Goal: Task Accomplishment & Management: Use online tool/utility

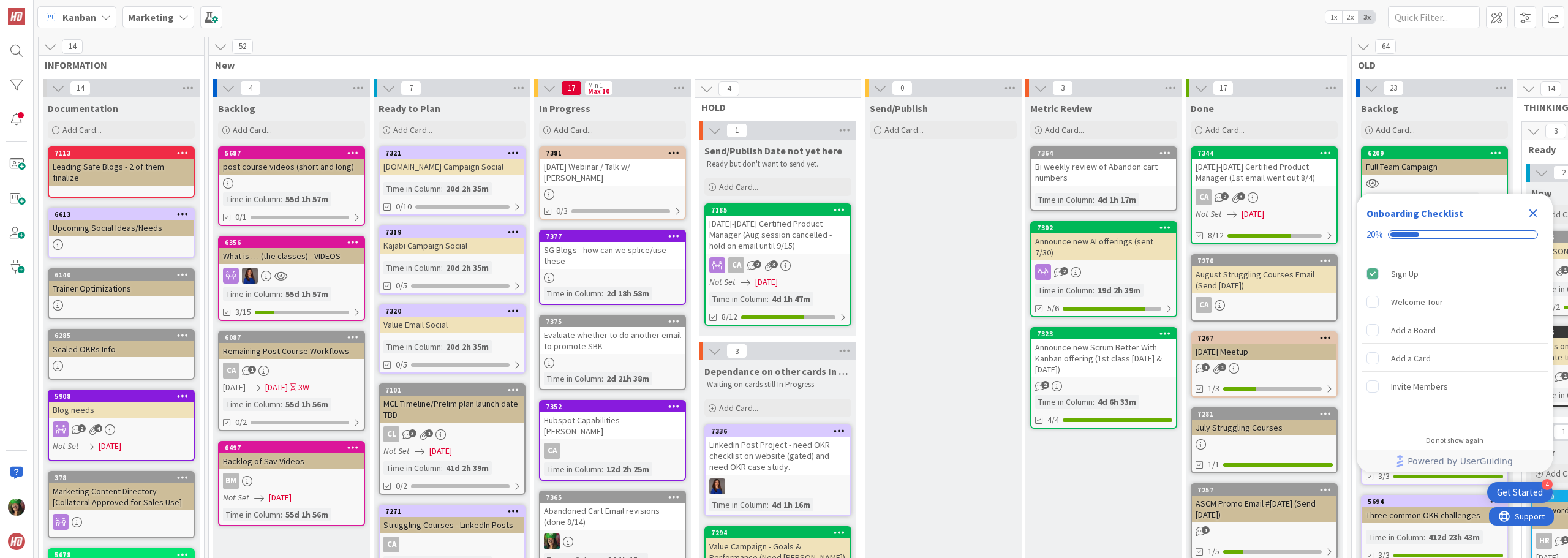
click at [642, 179] on div "Sept 17th Webinar / Talk w/ David Marquet" at bounding box center [613, 172] width 144 height 27
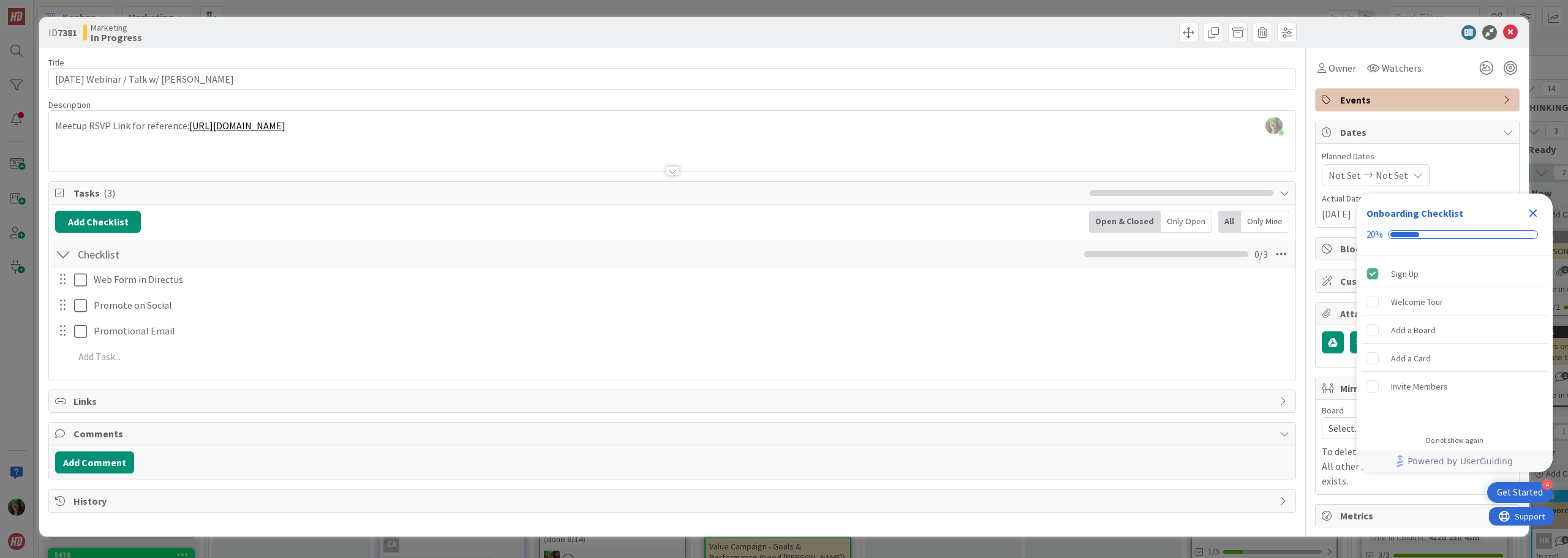
click at [1534, 210] on icon "Close Checklist" at bounding box center [1533, 213] width 14 height 14
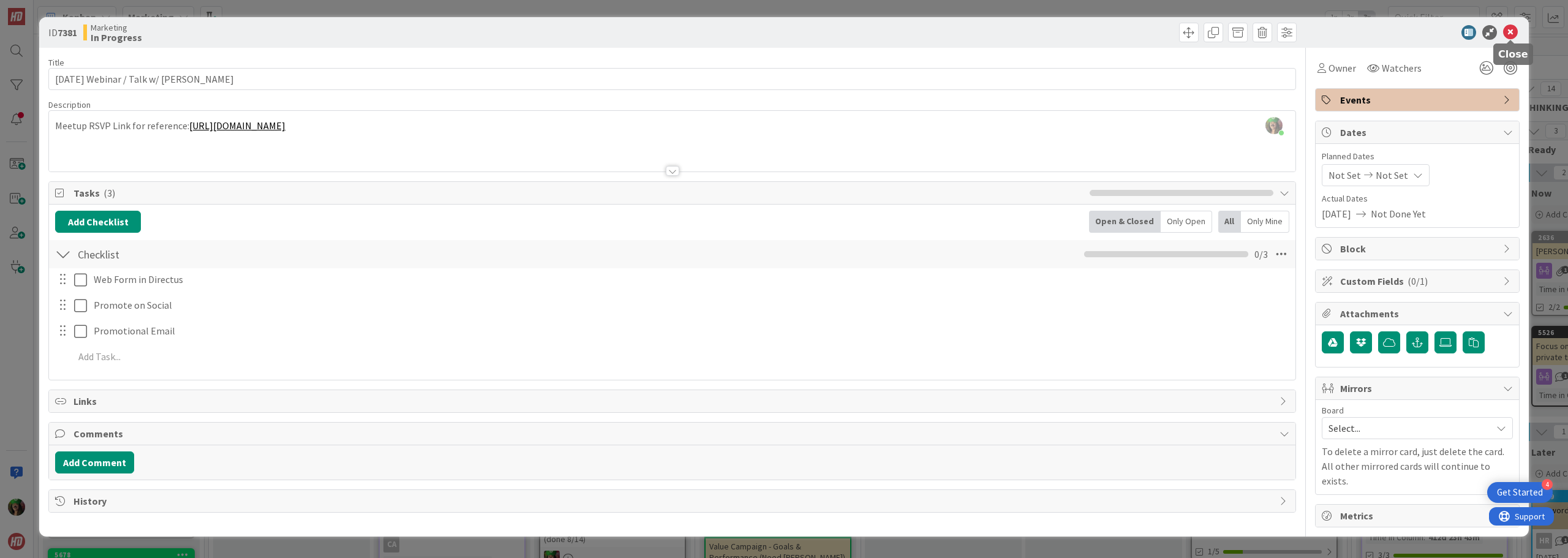
click at [1512, 32] on icon at bounding box center [1510, 32] width 14 height 14
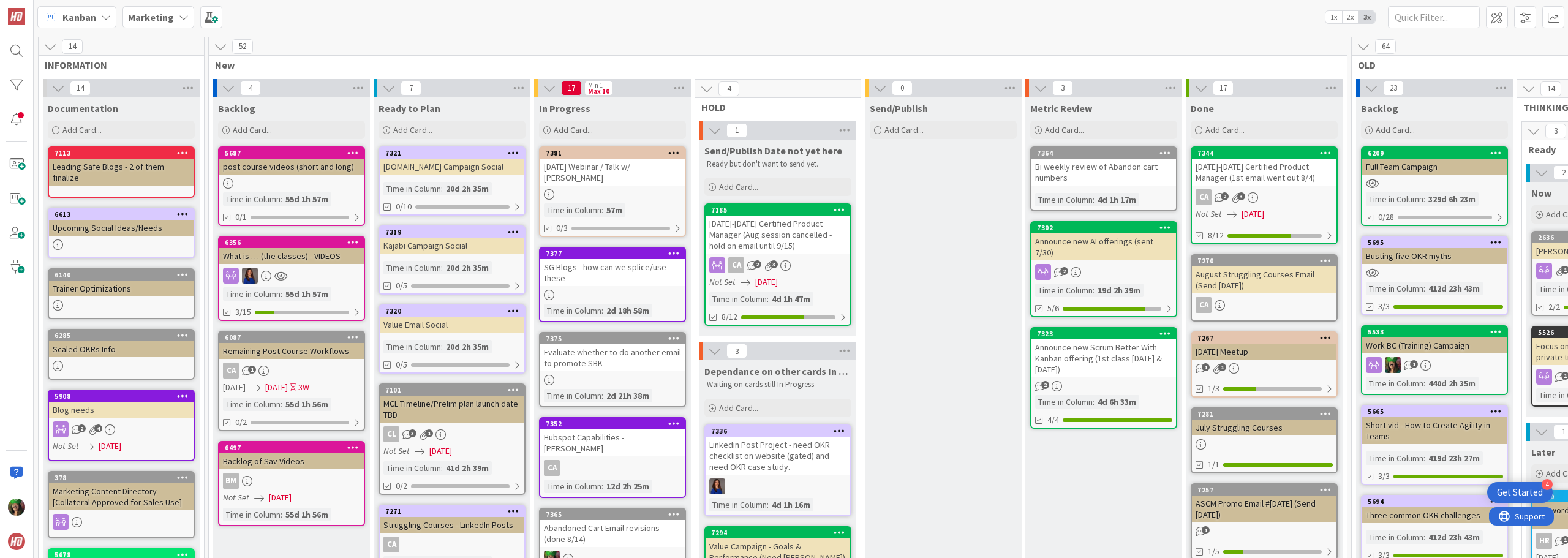
click at [619, 364] on div "Evaluate whether to do another email to promote SBK" at bounding box center [613, 357] width 144 height 27
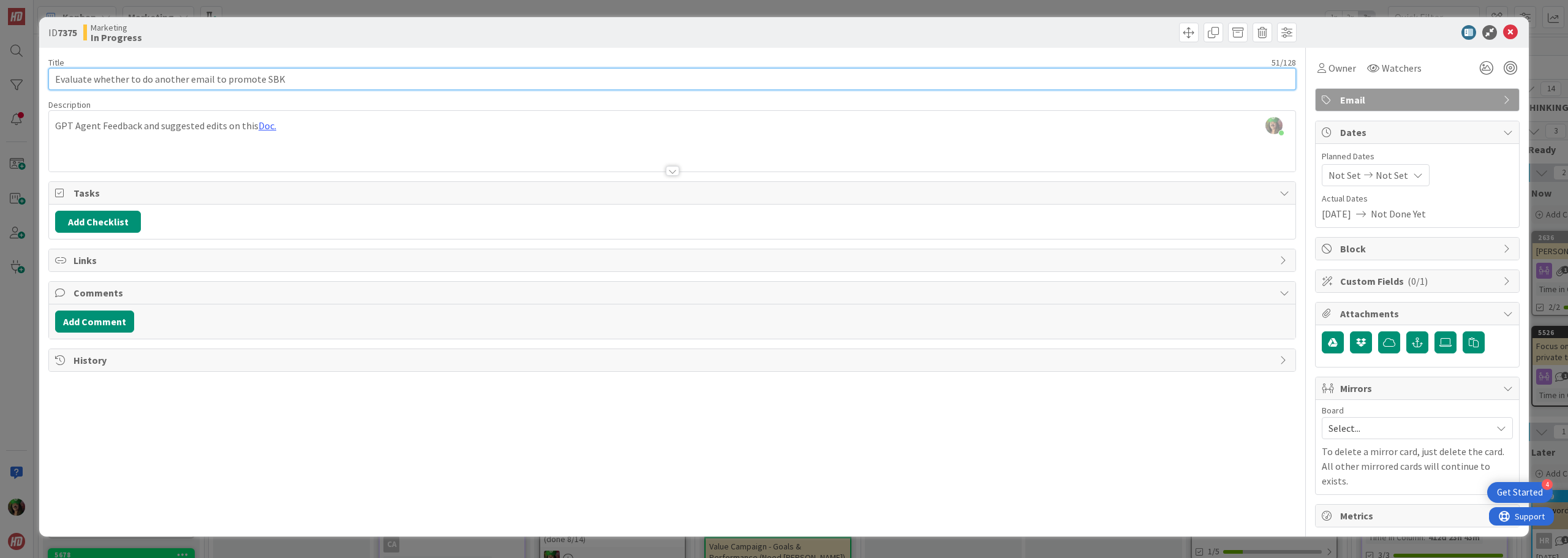
click at [313, 78] on input "Evaluate whether to do another email to promote SBK" at bounding box center [672, 79] width 1248 height 22
type input "Evaluate whether to do another email to promote SBK (next session Aug 22 & Sept…"
click at [1507, 33] on icon at bounding box center [1510, 32] width 14 height 14
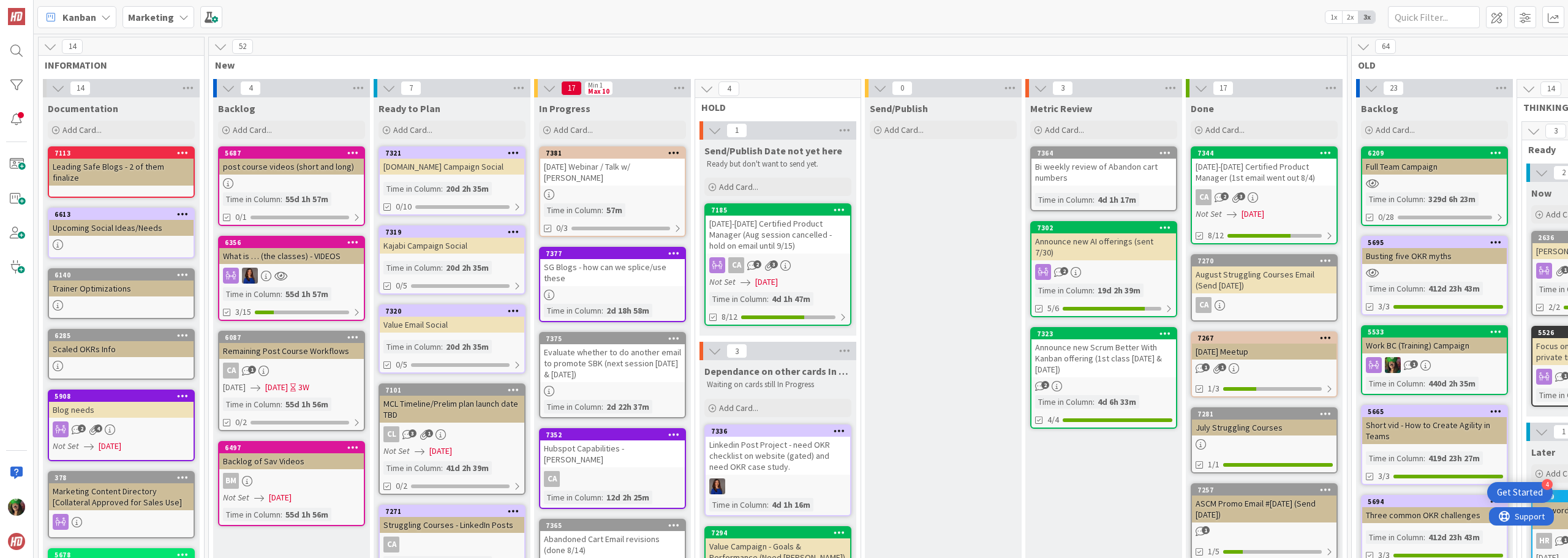
click at [591, 170] on div "Sept 17th Webinar / Talk w/ David Marquet" at bounding box center [613, 172] width 144 height 27
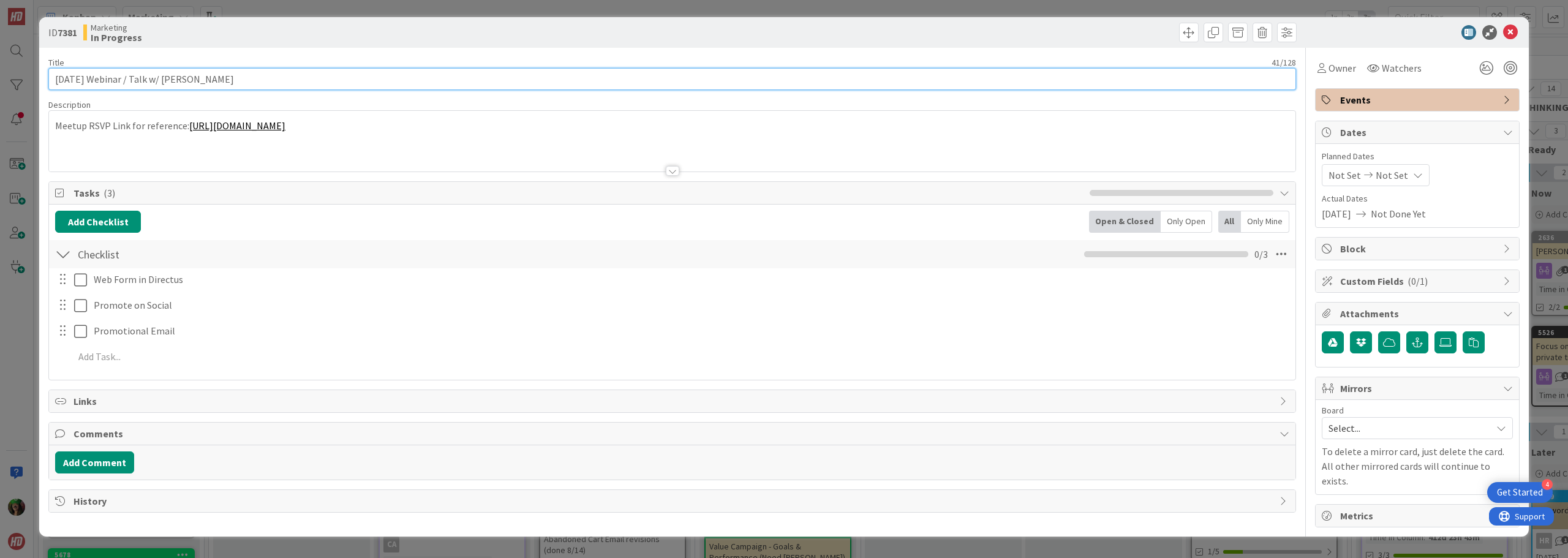
click at [364, 85] on input "Sept 17th Webinar / Talk w/ David Marquet" at bounding box center [672, 79] width 1248 height 22
type input "Sept 17th Webinar / Talk w/ David Marquet - need HS webform"
click at [1510, 32] on icon at bounding box center [1510, 32] width 14 height 14
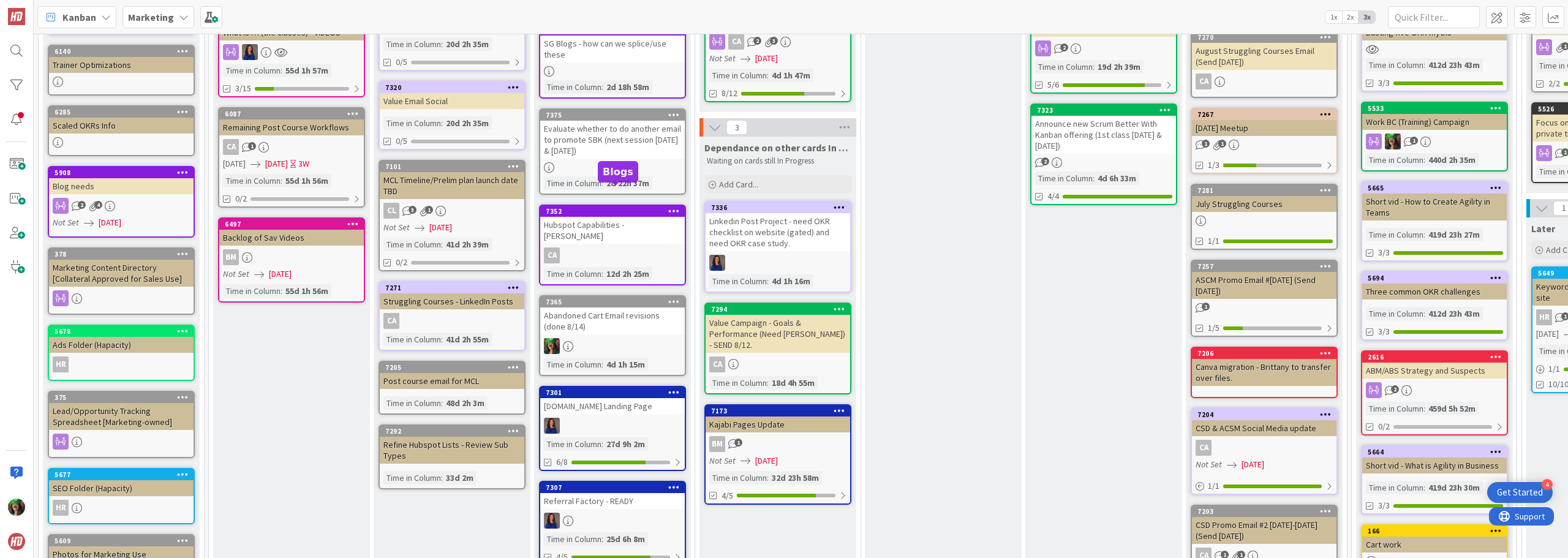
scroll to position [245, 0]
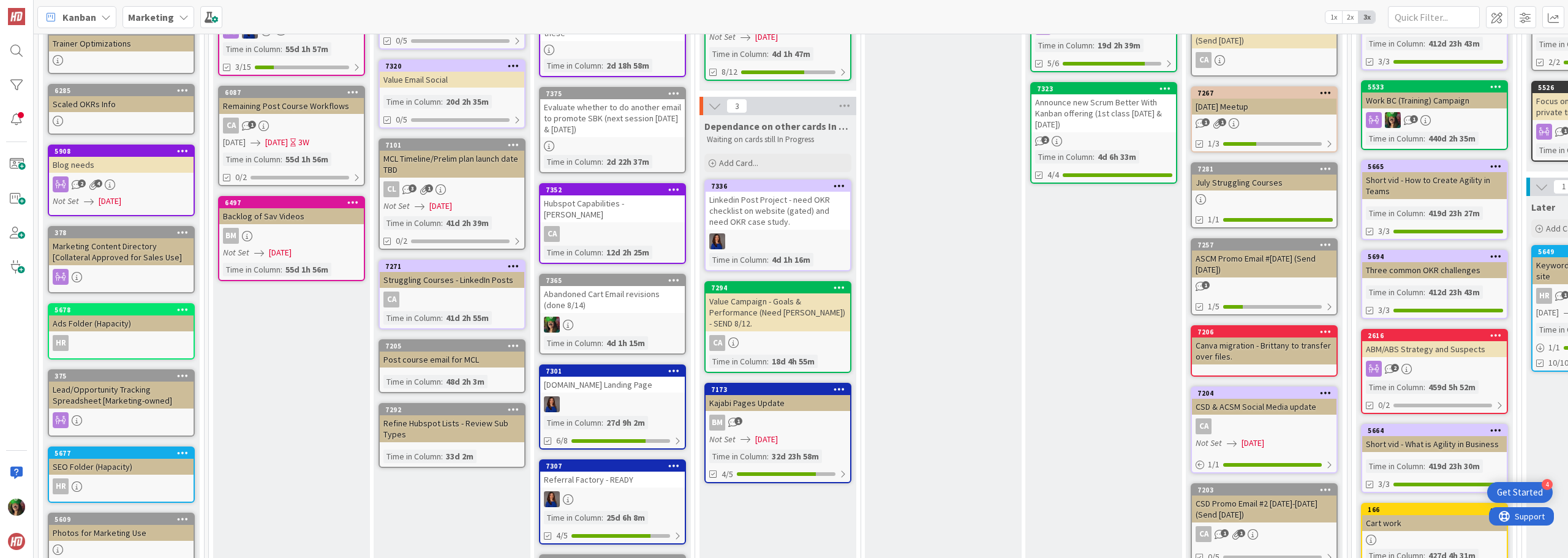
click at [608, 300] on div "Abandoned Cart Email revisions (done 8/14)" at bounding box center [613, 299] width 144 height 27
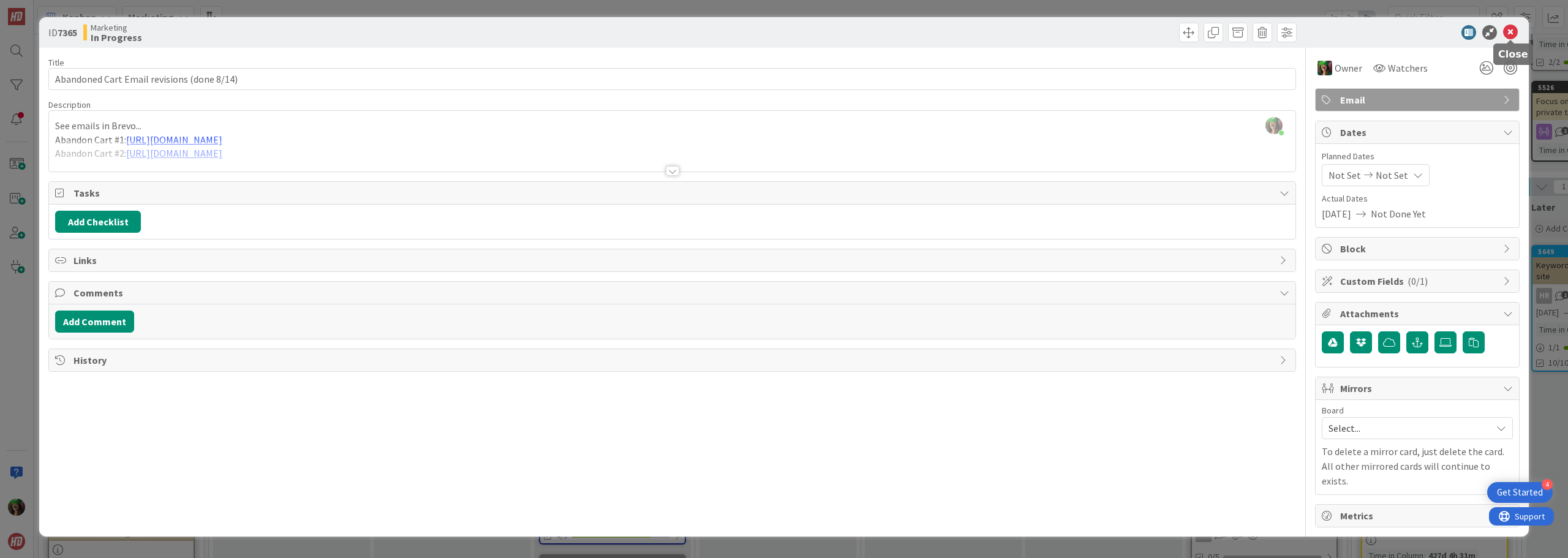
click at [1512, 31] on icon at bounding box center [1510, 32] width 14 height 14
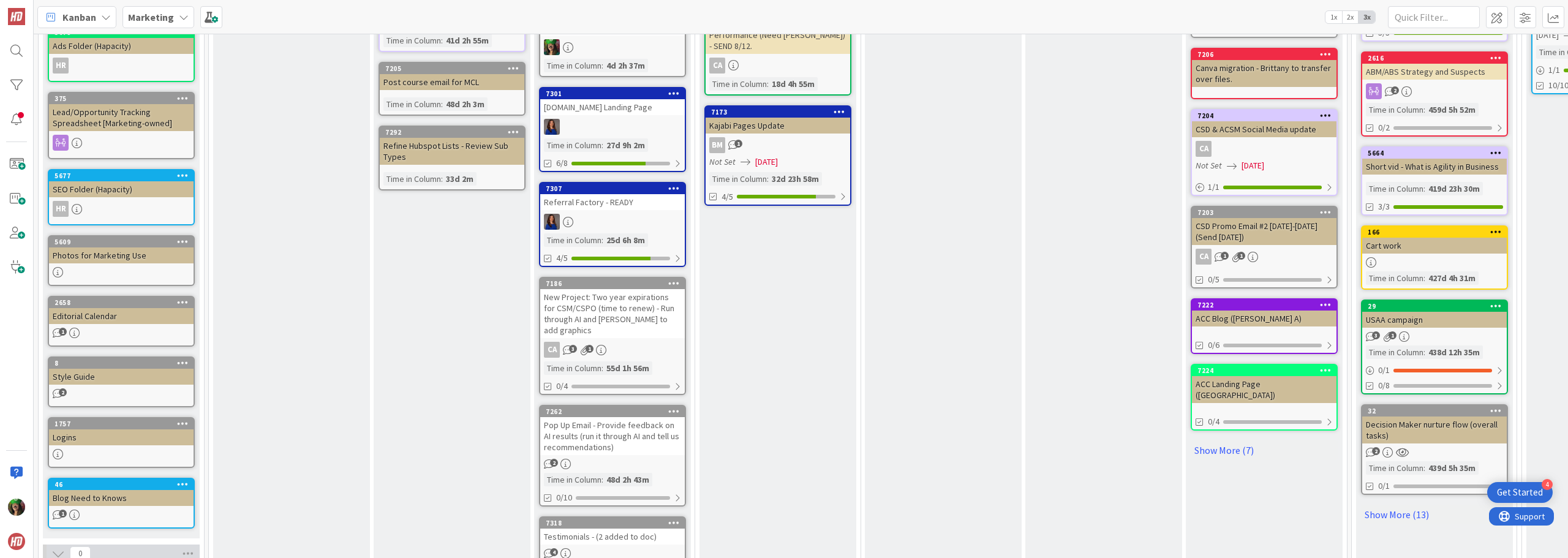
scroll to position [551, 0]
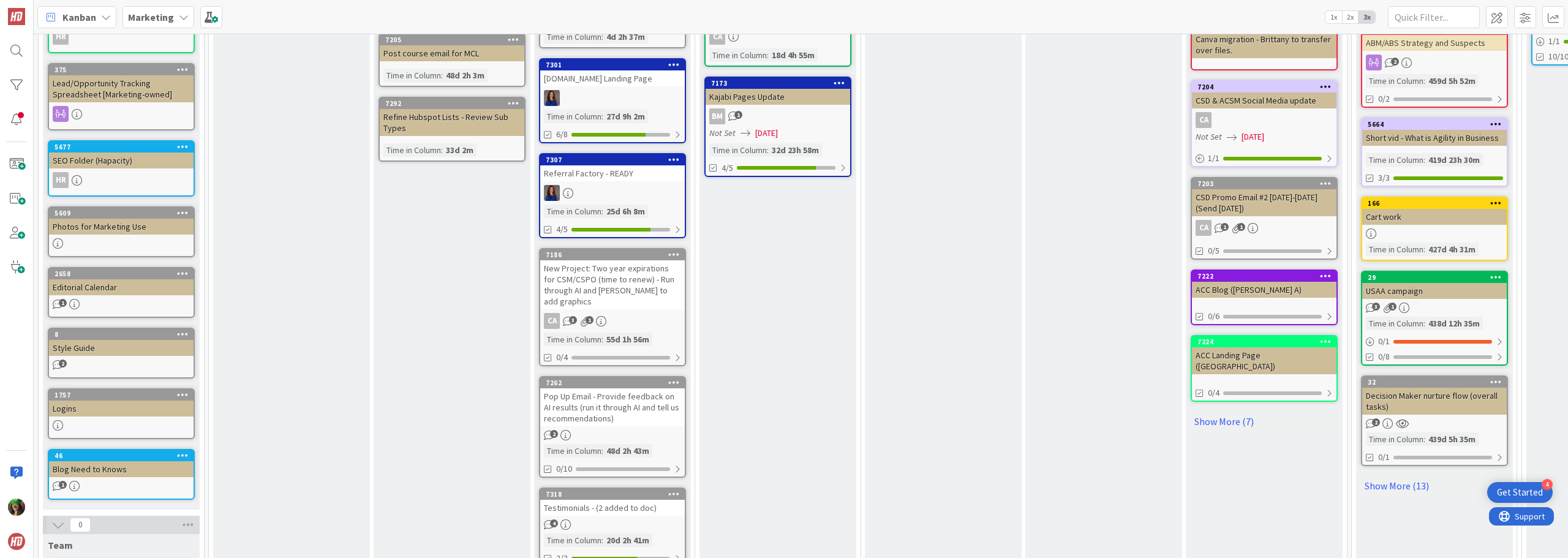
click at [601, 278] on div "New Project: Two year expirations for CSM/CSPO (time to renew) - Run through AI…" at bounding box center [613, 284] width 144 height 49
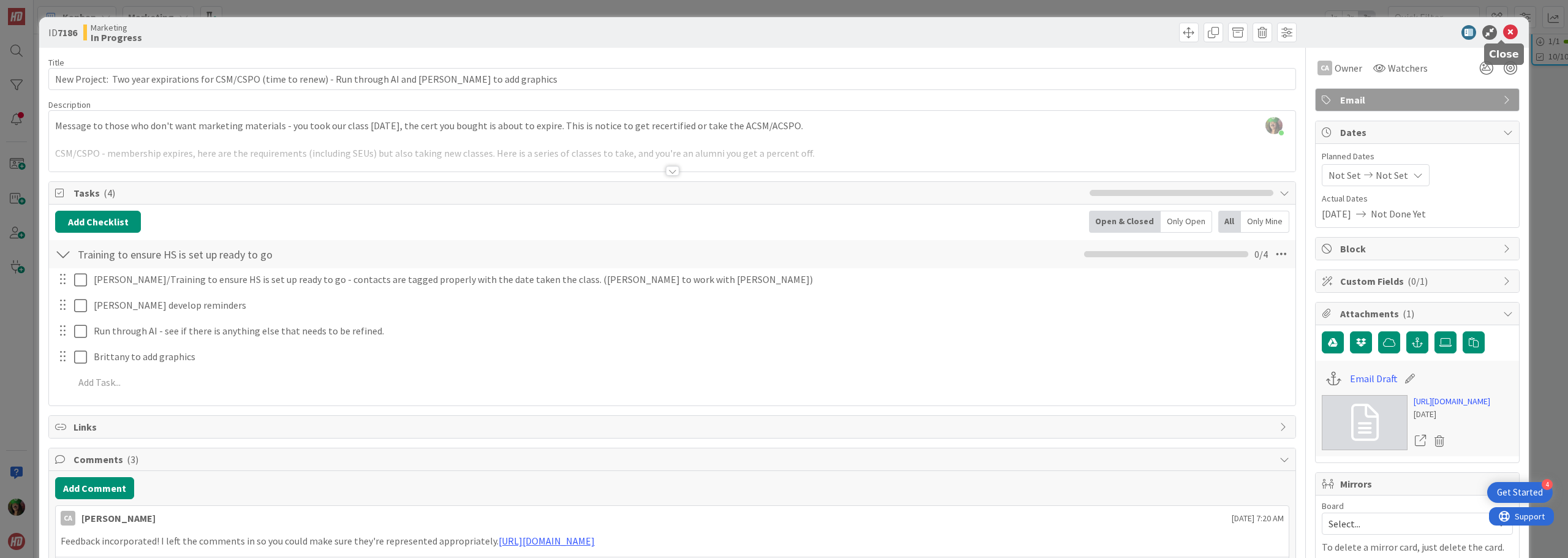
click at [1503, 30] on icon at bounding box center [1510, 32] width 14 height 14
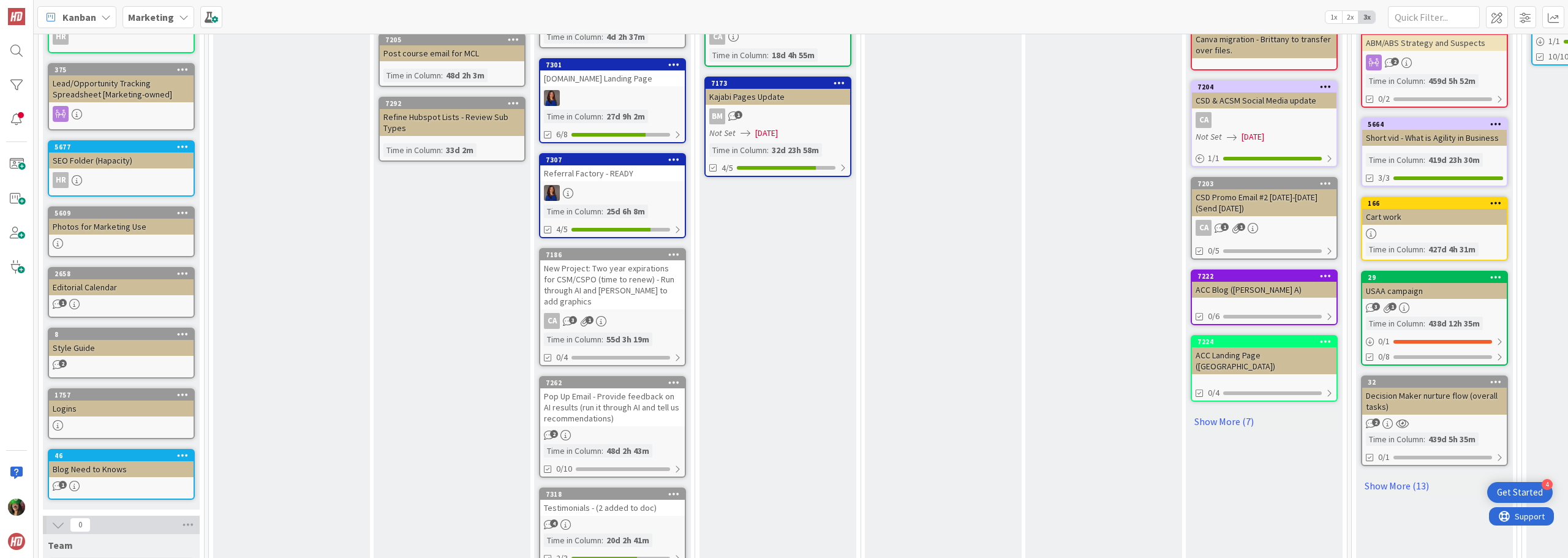
scroll to position [612, 0]
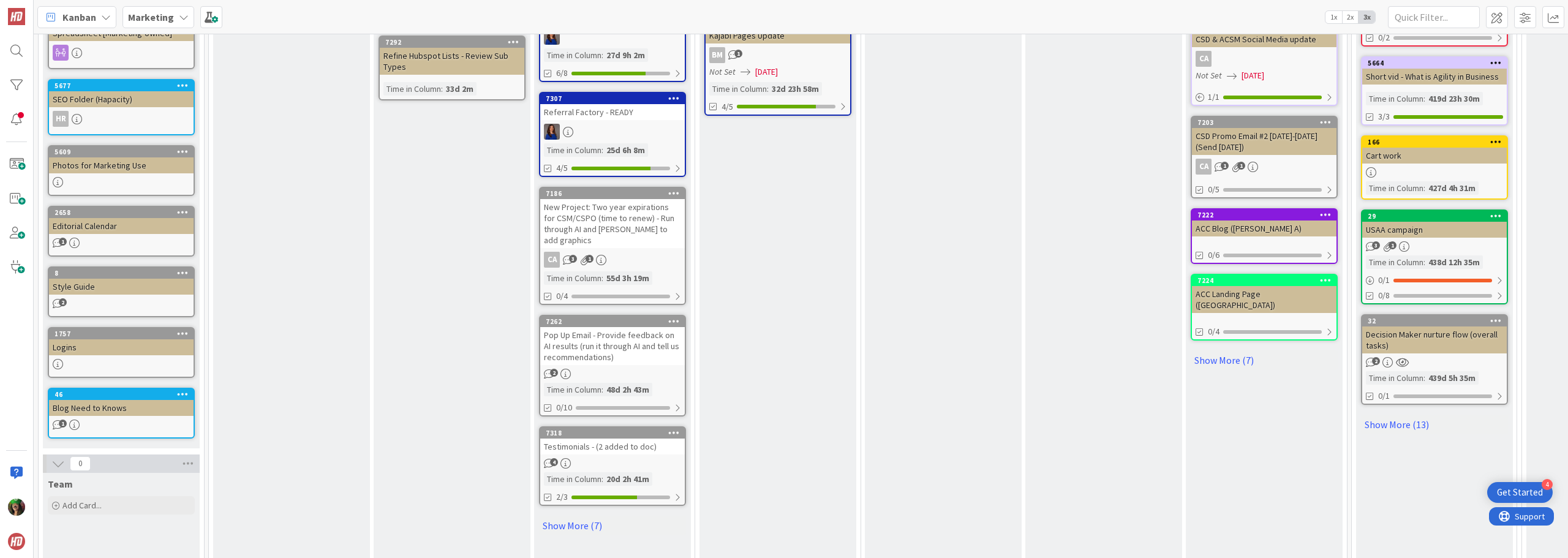
click at [590, 332] on div "Pop Up Email - Provide feedback on AI results (run it through AI and tell us re…" at bounding box center [613, 346] width 144 height 38
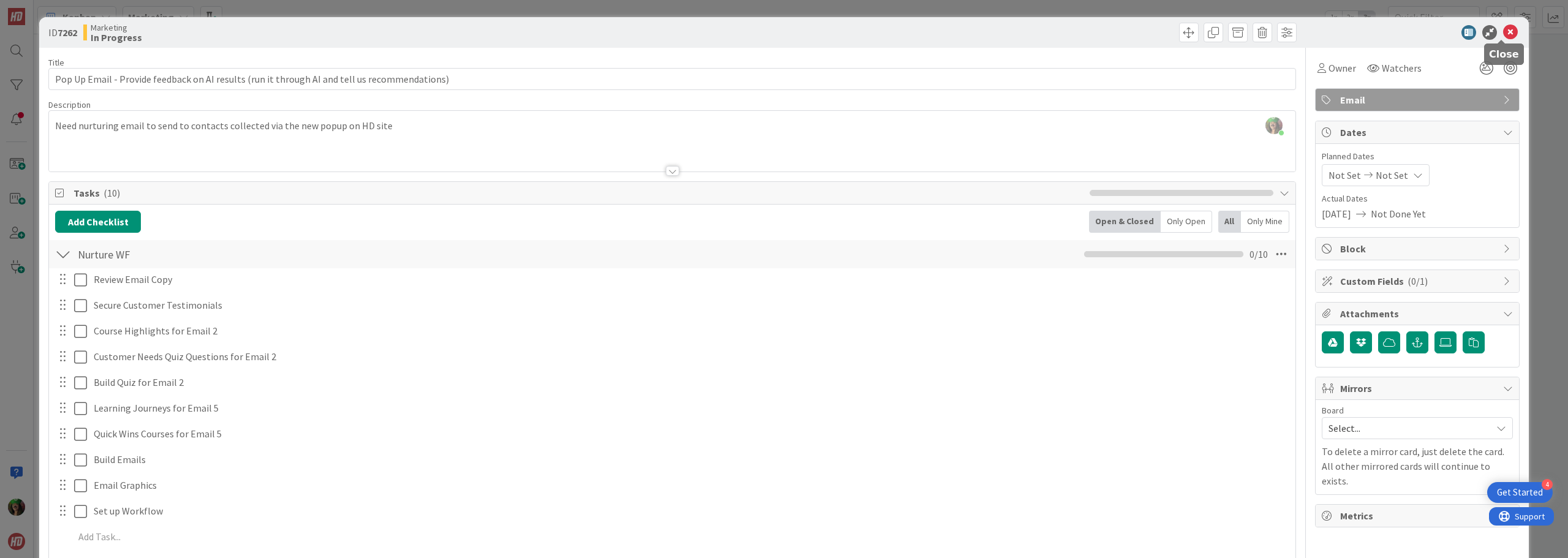
click at [1503, 30] on icon at bounding box center [1510, 32] width 14 height 14
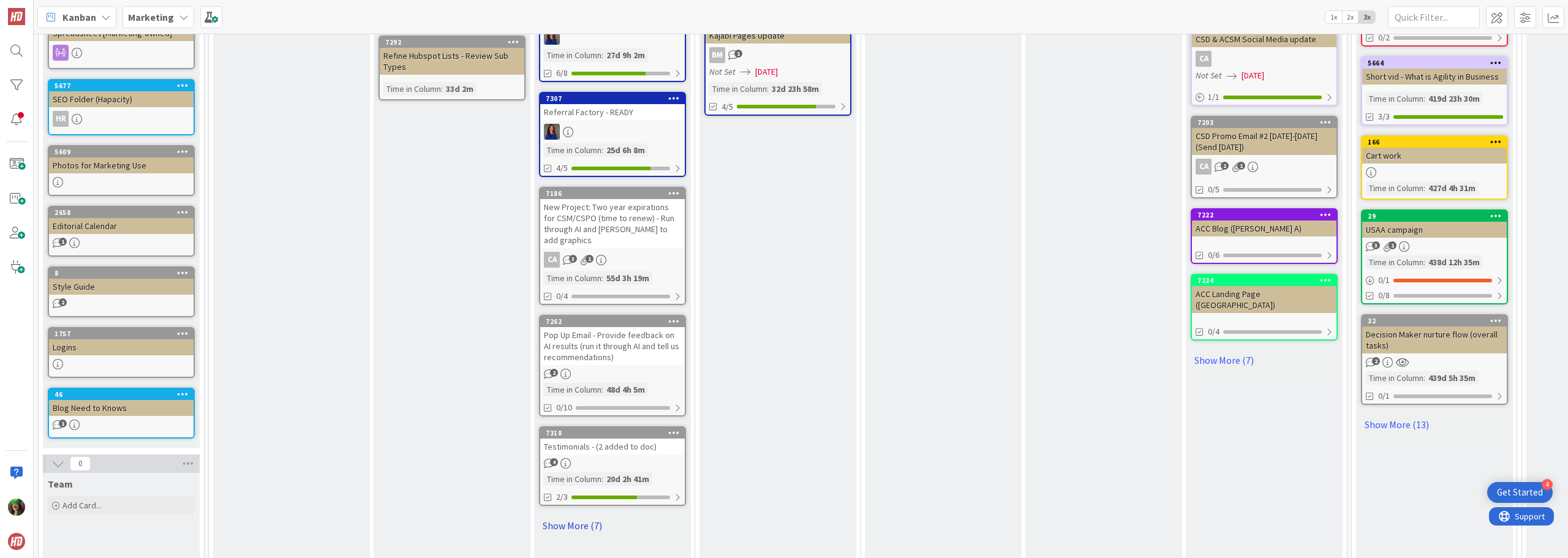
click at [575, 515] on link "Show More (7)" at bounding box center [613, 525] width 147 height 20
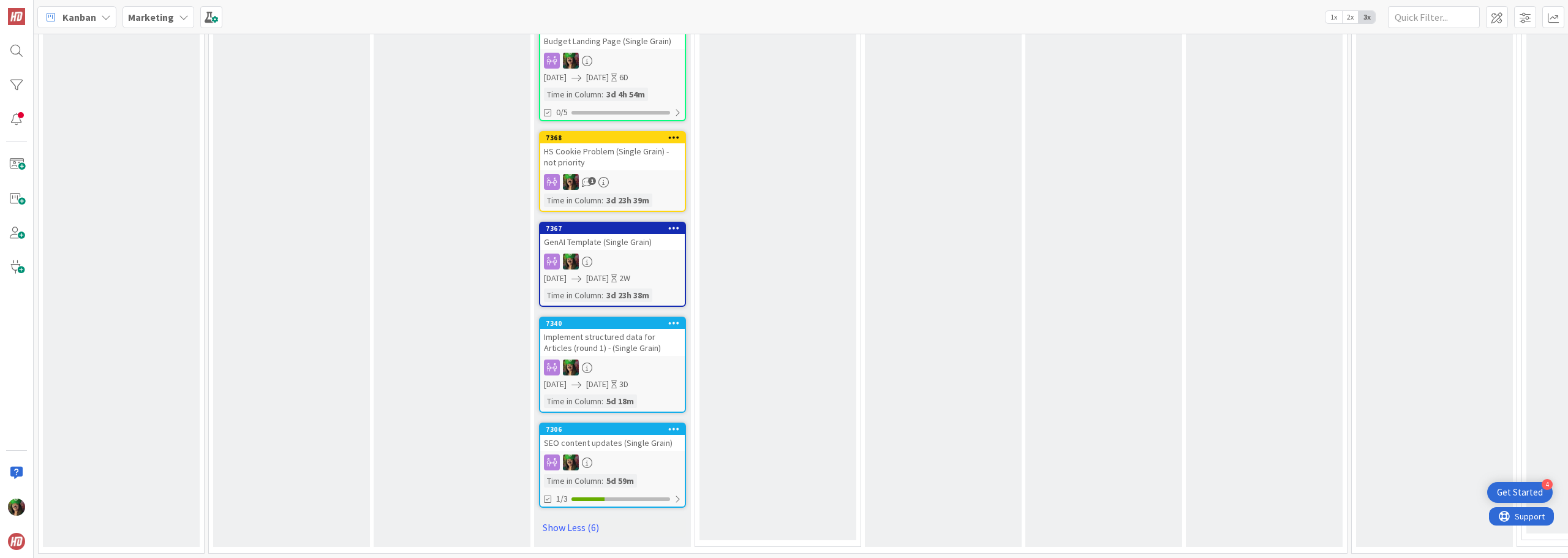
scroll to position [1117, 0]
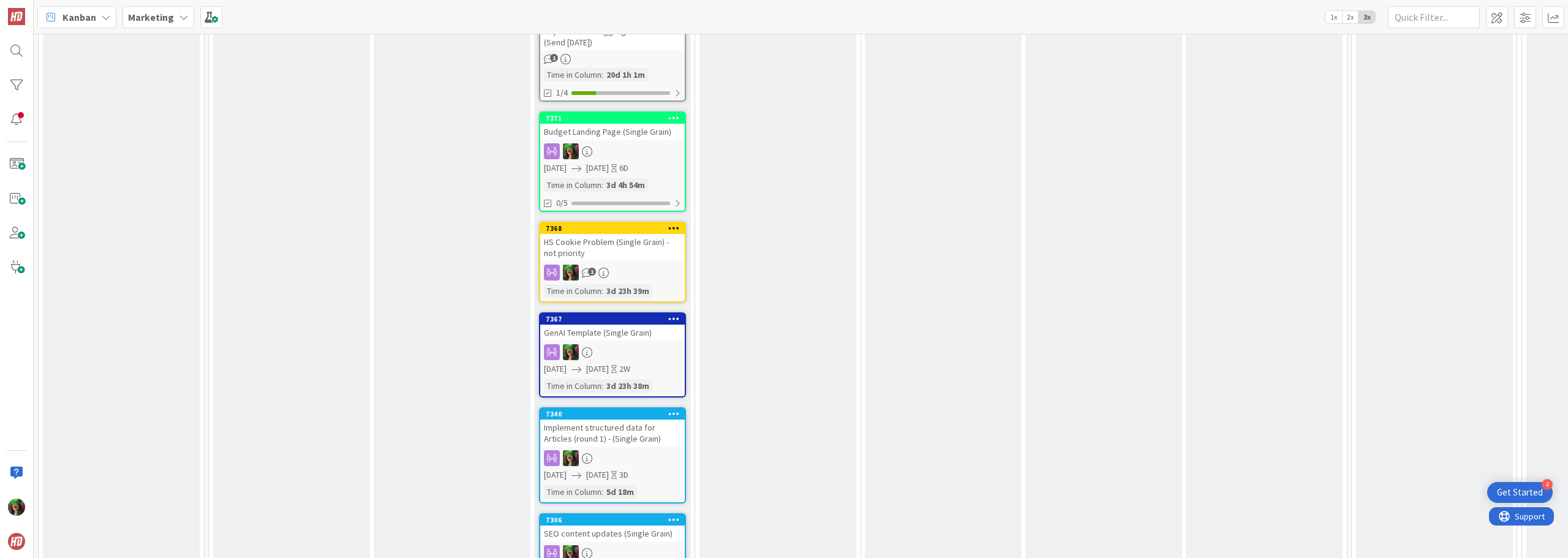
drag, startPoint x: 620, startPoint y: 157, endPoint x: 642, endPoint y: 477, distance: 320.8
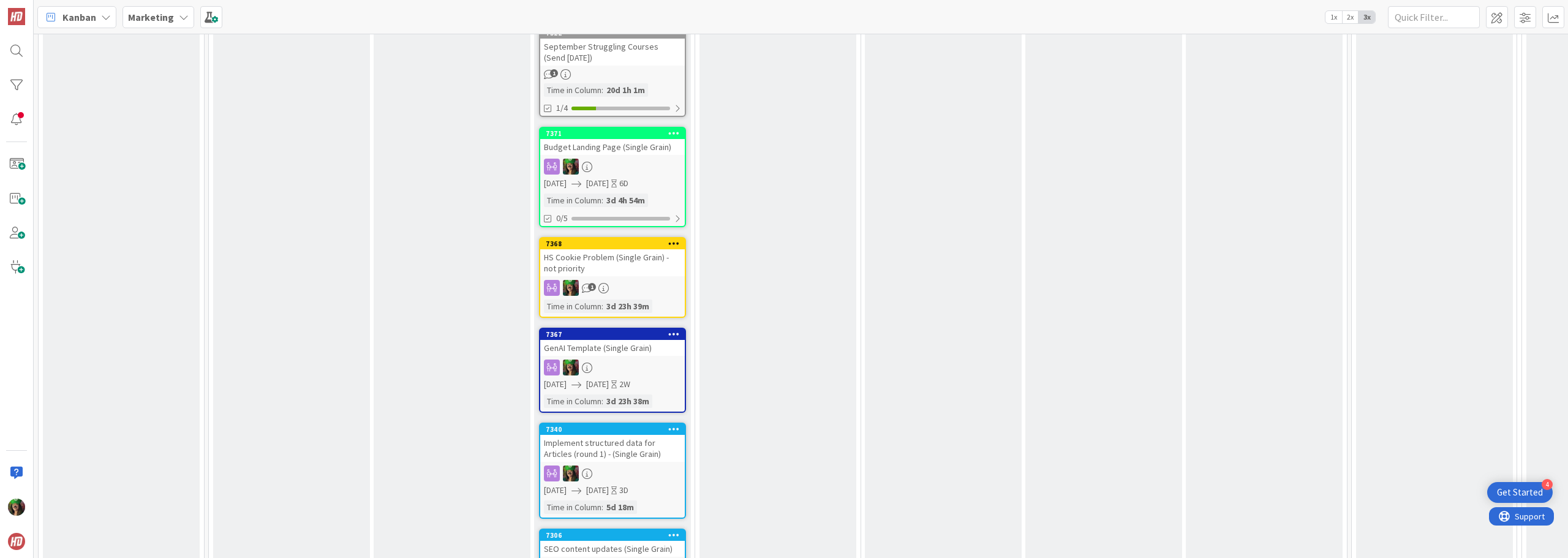
drag, startPoint x: 642, startPoint y: 477, endPoint x: 676, endPoint y: 463, distance: 36.8
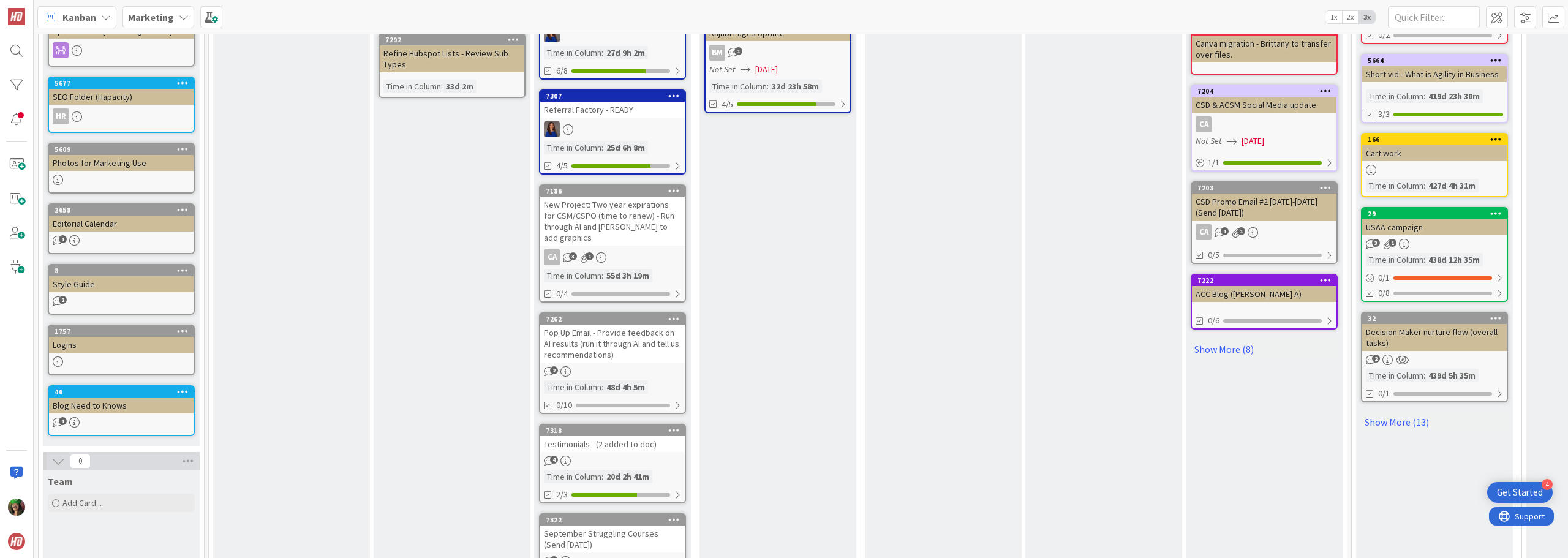
scroll to position [593, 0]
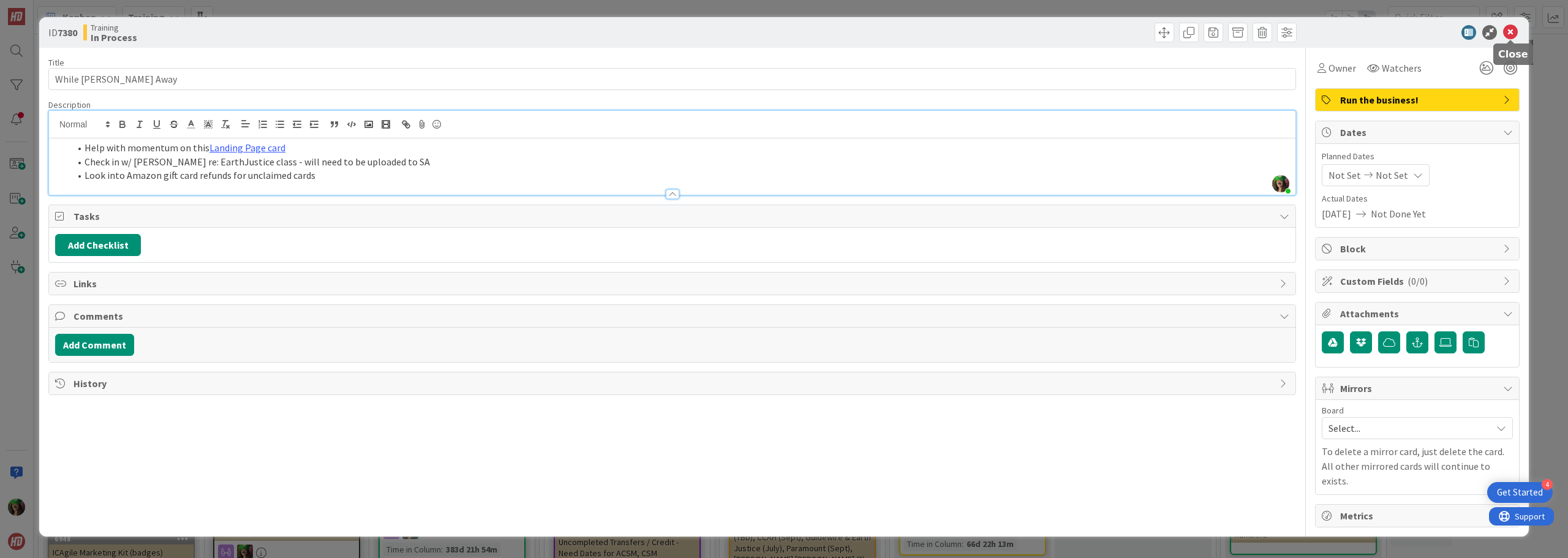
click at [1514, 30] on icon at bounding box center [1510, 32] width 14 height 14
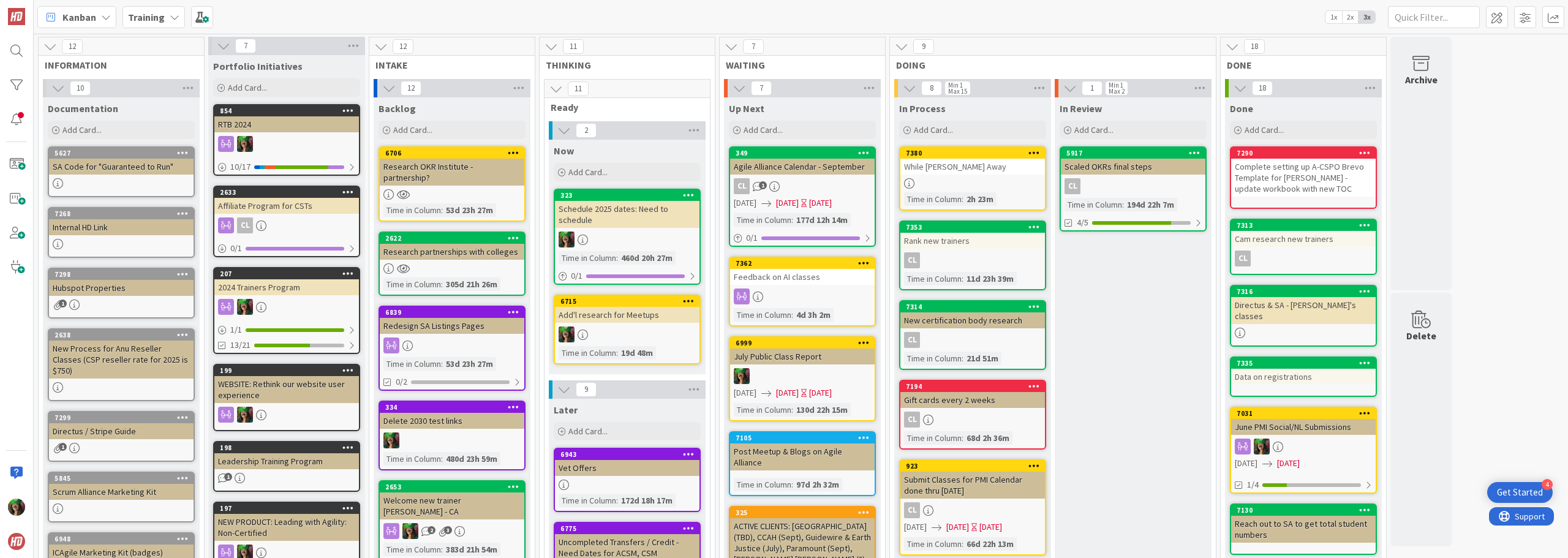
click at [141, 16] on b "Training" at bounding box center [146, 17] width 37 height 12
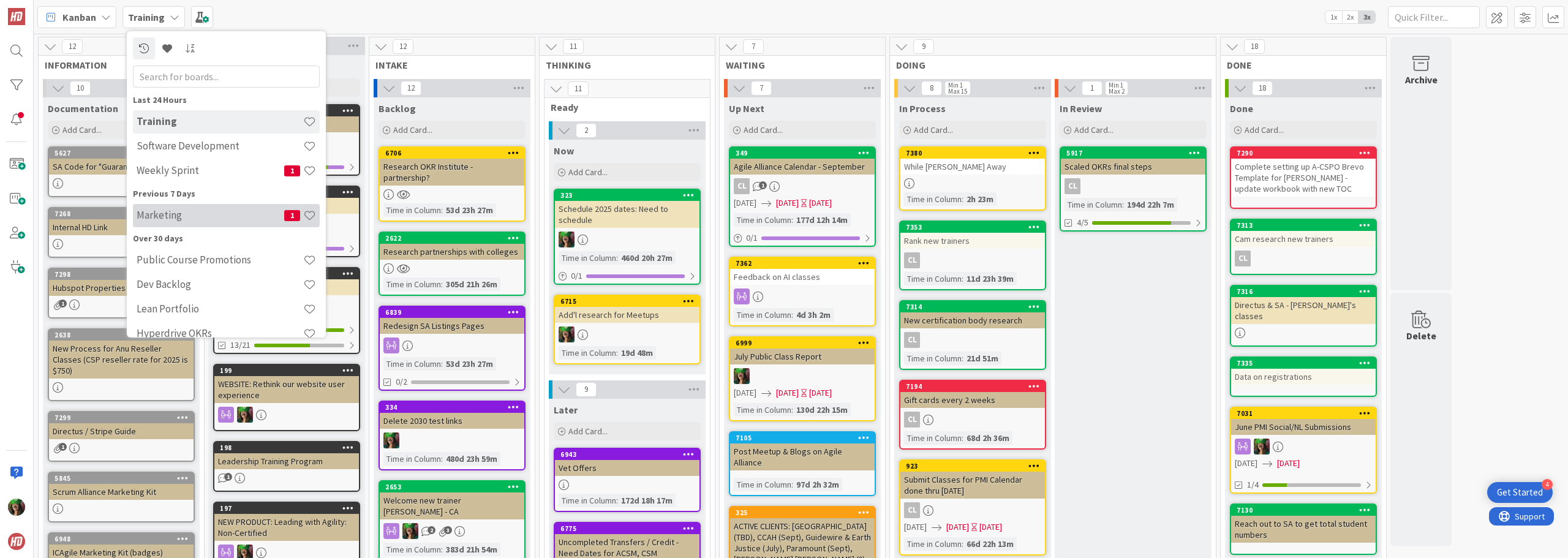
click at [175, 217] on h4 "Marketing" at bounding box center [210, 215] width 148 height 12
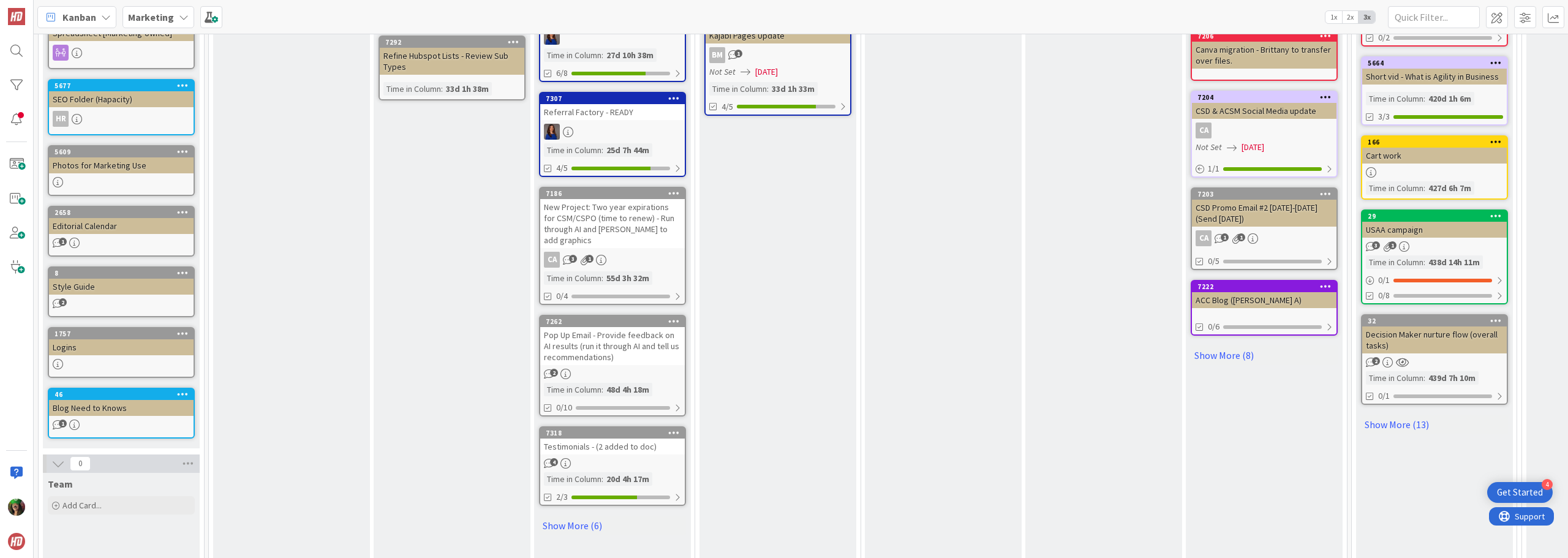
scroll to position [674, 0]
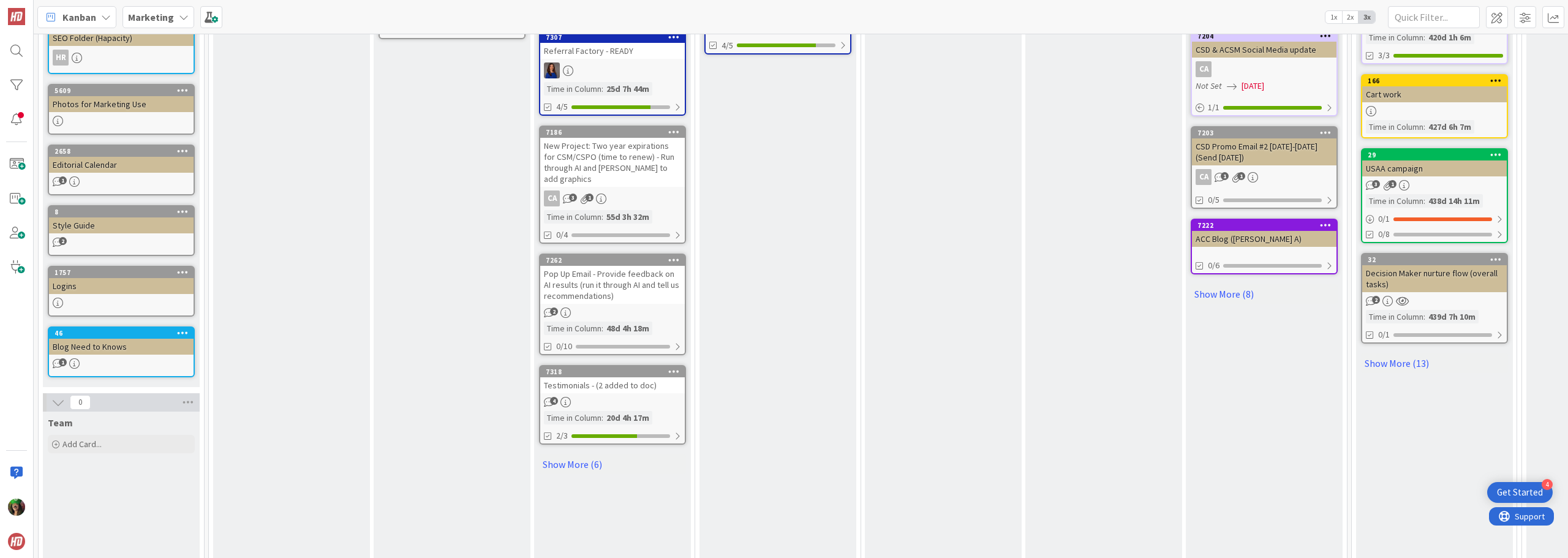
click at [607, 411] on div "20d 4h 17m" at bounding box center [628, 418] width 49 height 14
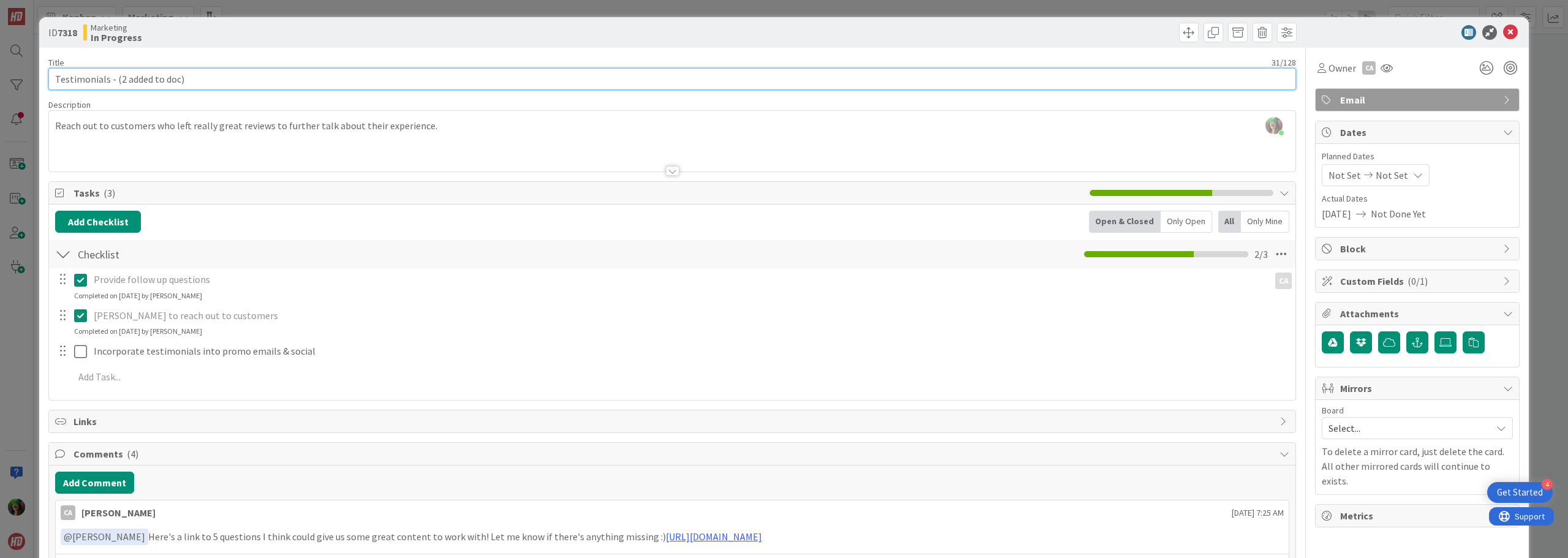
click at [121, 77] on input "Testimonials - (2 added to doc)" at bounding box center [672, 79] width 1248 height 22
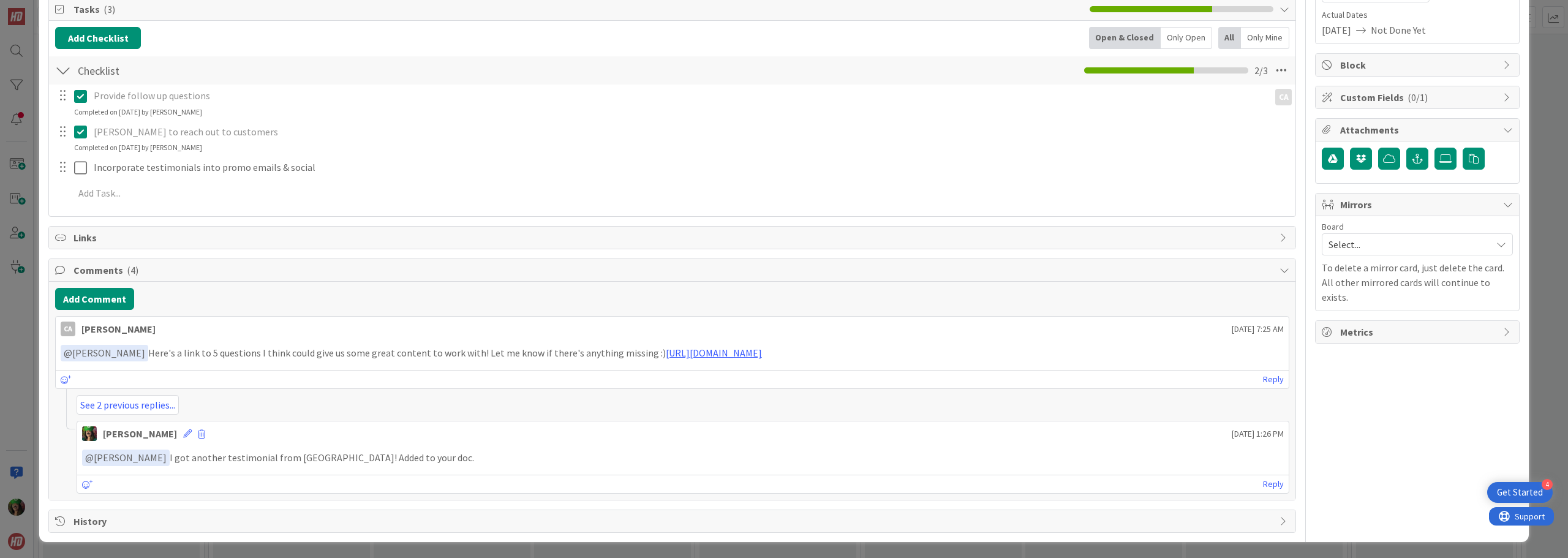
scroll to position [185, 0]
type input "Testimonials - (3 added to doc)"
click at [134, 405] on link "See 2 previous replies..." at bounding box center [128, 404] width 102 height 20
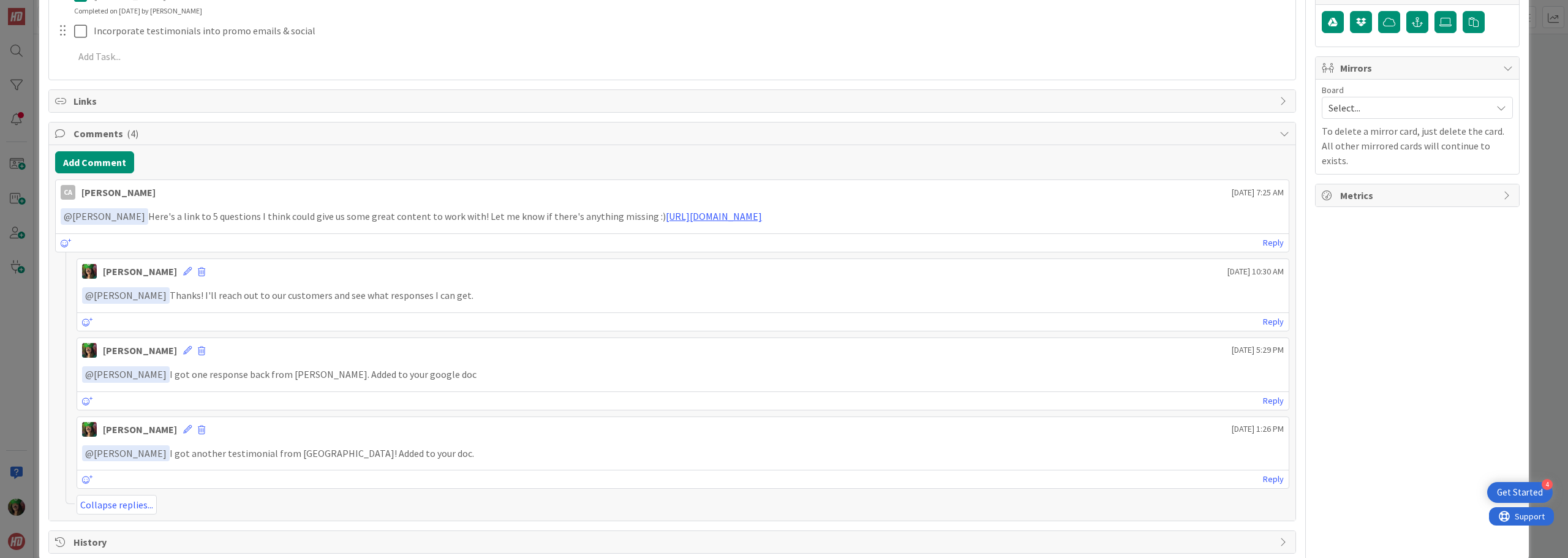
scroll to position [342, 0]
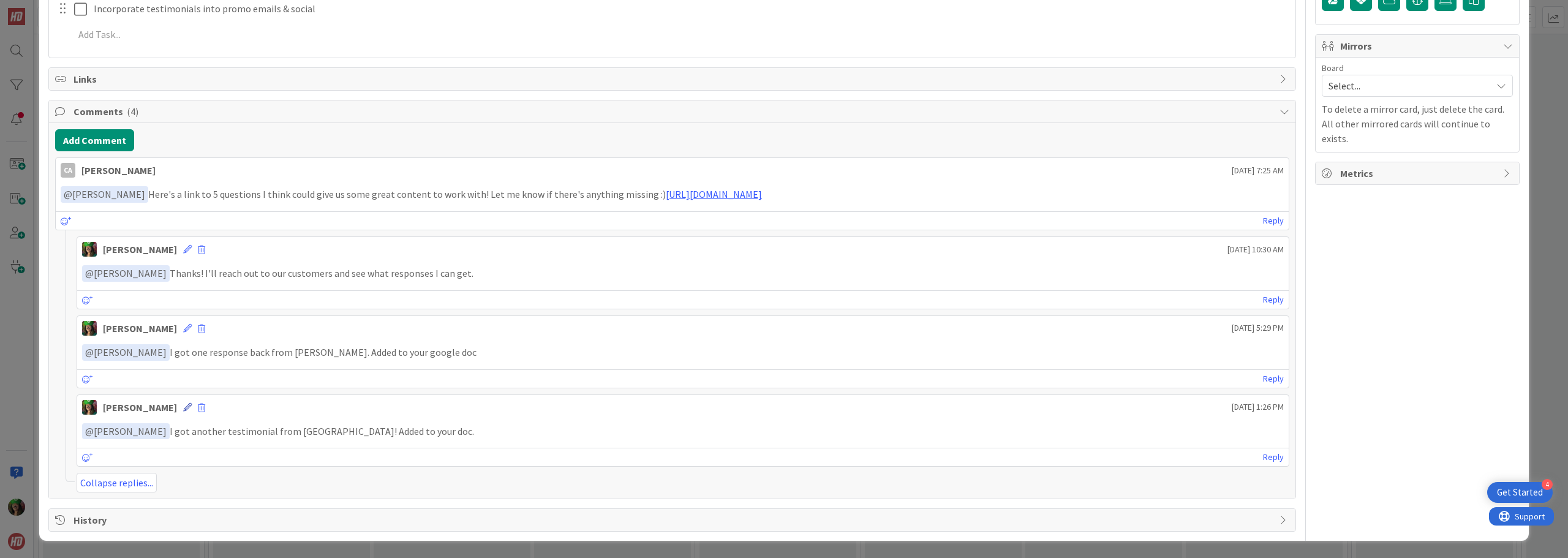
click at [183, 404] on icon at bounding box center [187, 407] width 9 height 9
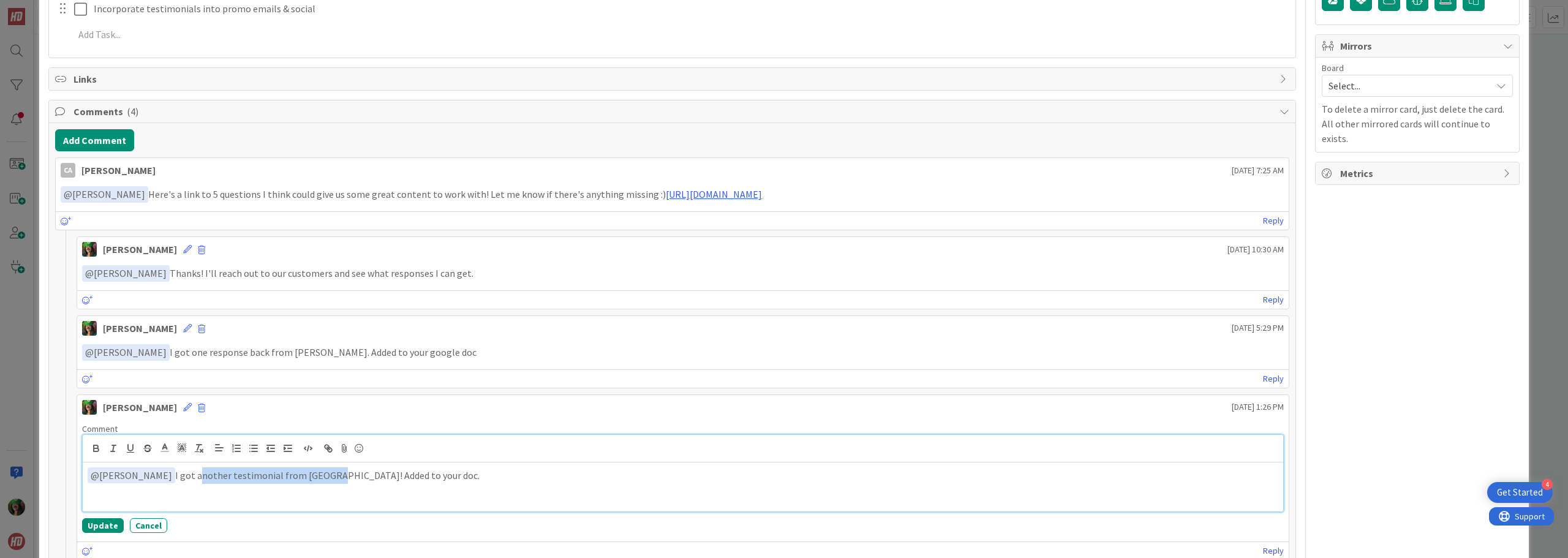
drag, startPoint x: 183, startPoint y: 478, endPoint x: 309, endPoint y: 478, distance: 126.0
click at [309, 478] on p "﻿ @ Christin Anson ﻿ I got another testimonial from Avni! Added to your doc." at bounding box center [682, 475] width 1190 height 16
click at [100, 523] on button "Update" at bounding box center [102, 525] width 41 height 14
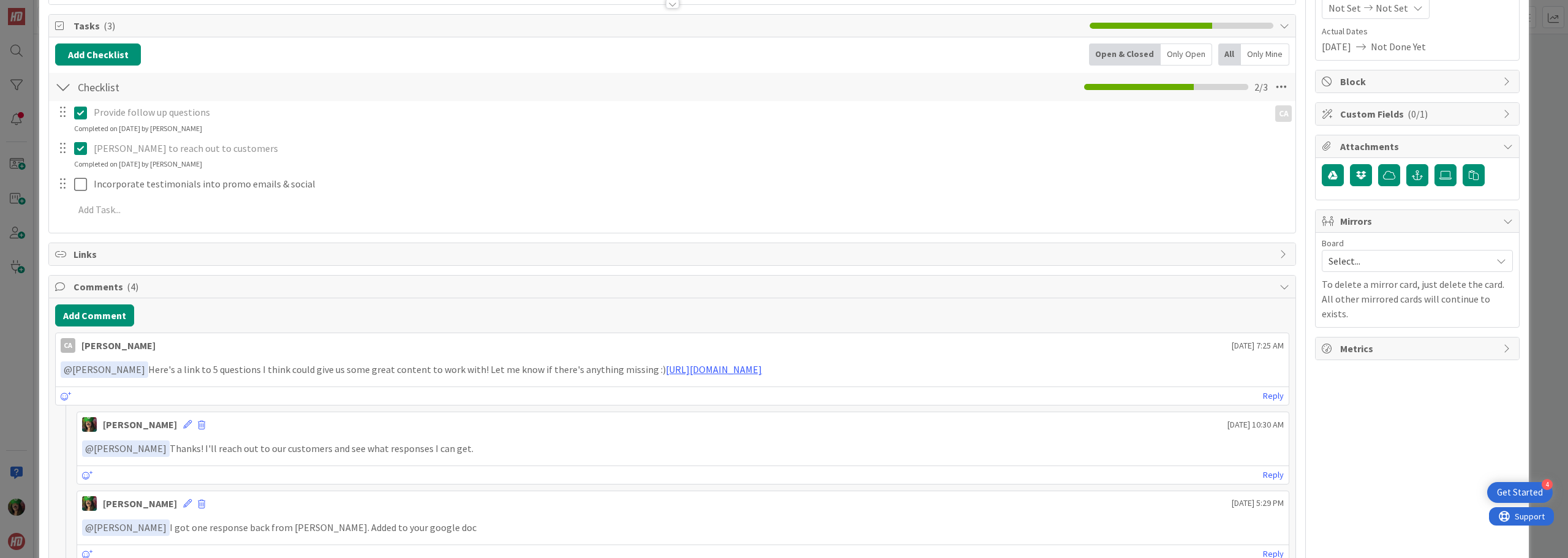
scroll to position [0, 0]
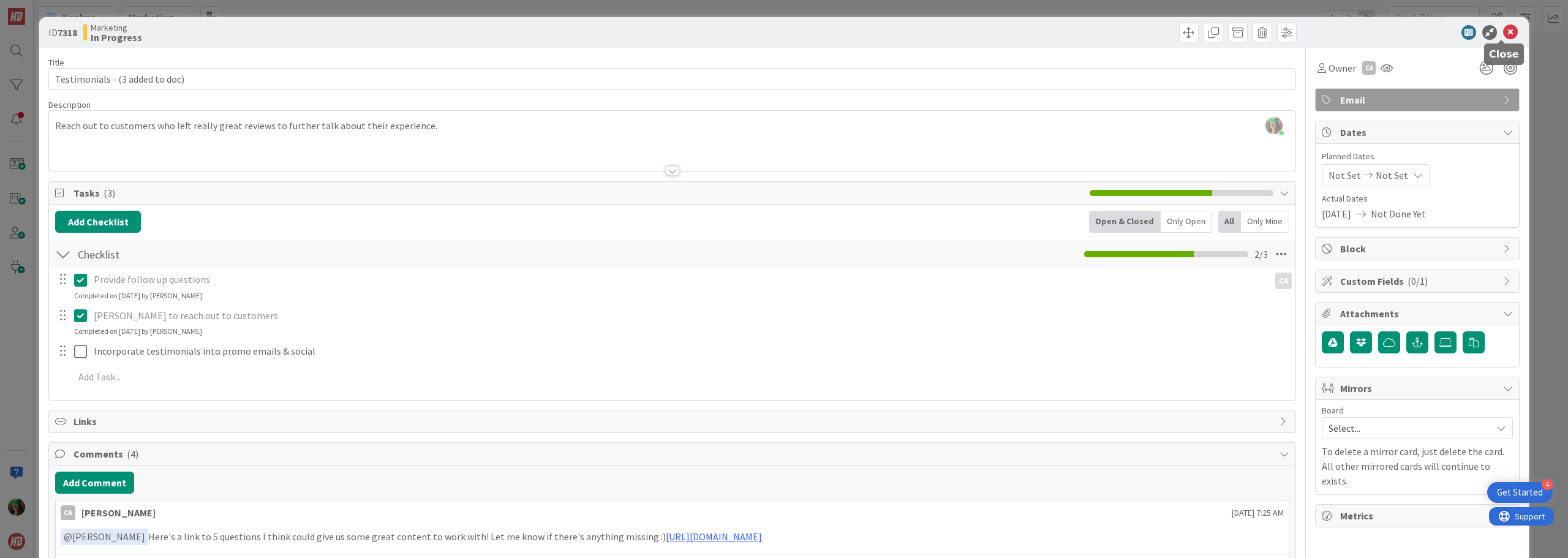
click at [1503, 35] on icon at bounding box center [1510, 32] width 14 height 14
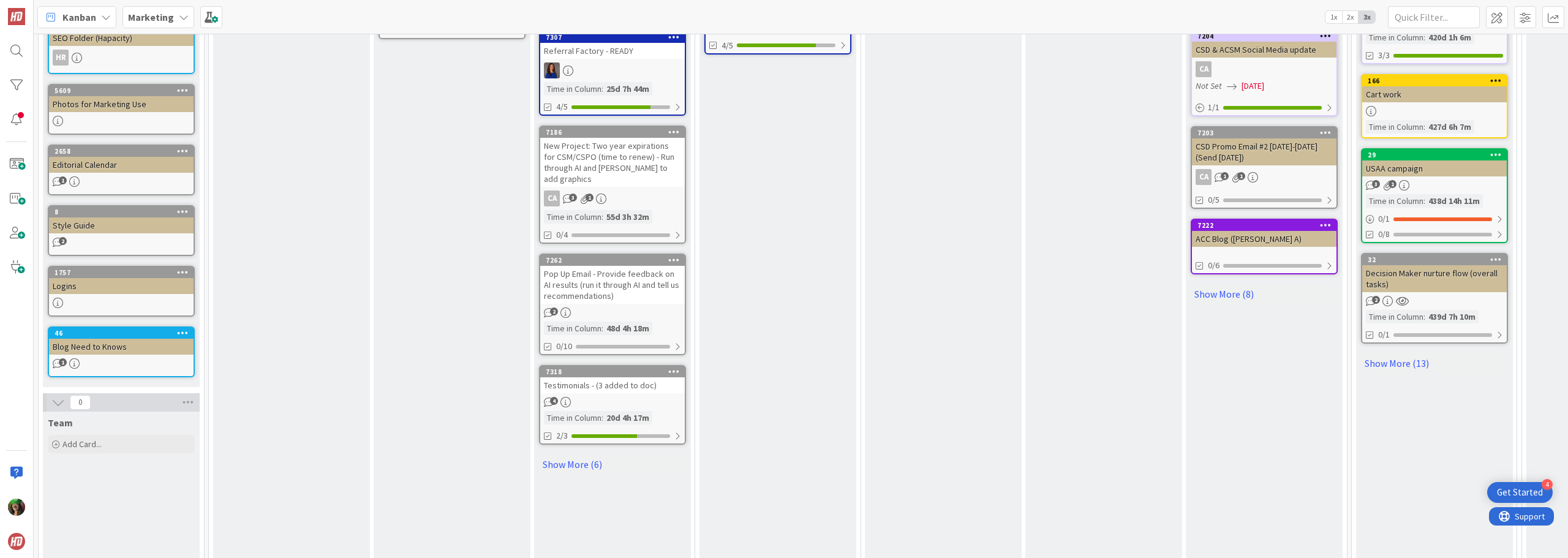
click at [163, 9] on div "Marketing" at bounding box center [158, 17] width 72 height 22
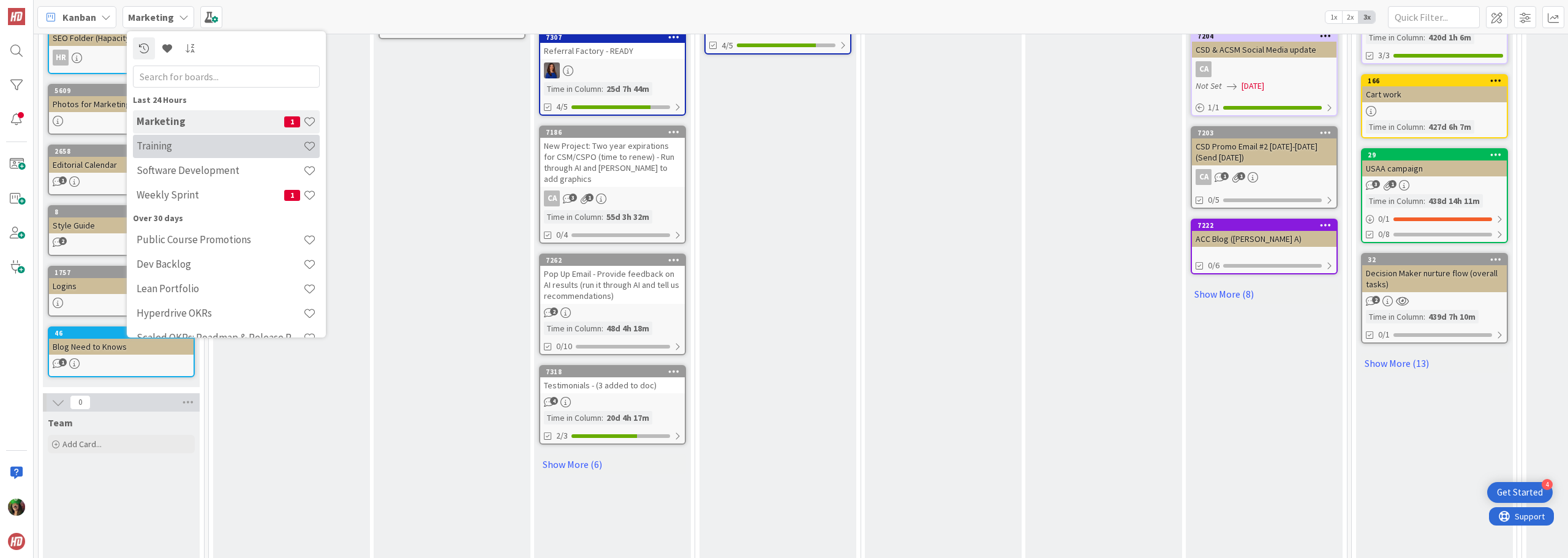
click at [192, 150] on h4 "Training" at bounding box center [220, 146] width 167 height 12
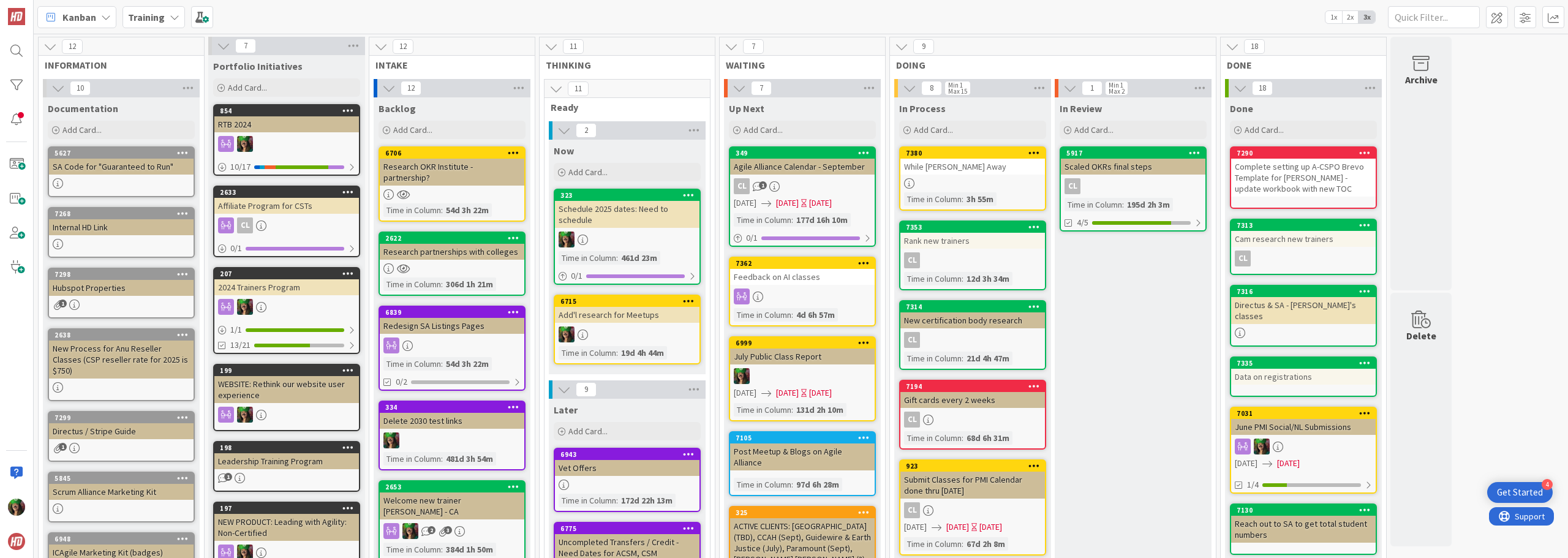
click at [960, 189] on link "7380 While Sherian's Away Time in Column : 3h 55m" at bounding box center [972, 179] width 147 height 64
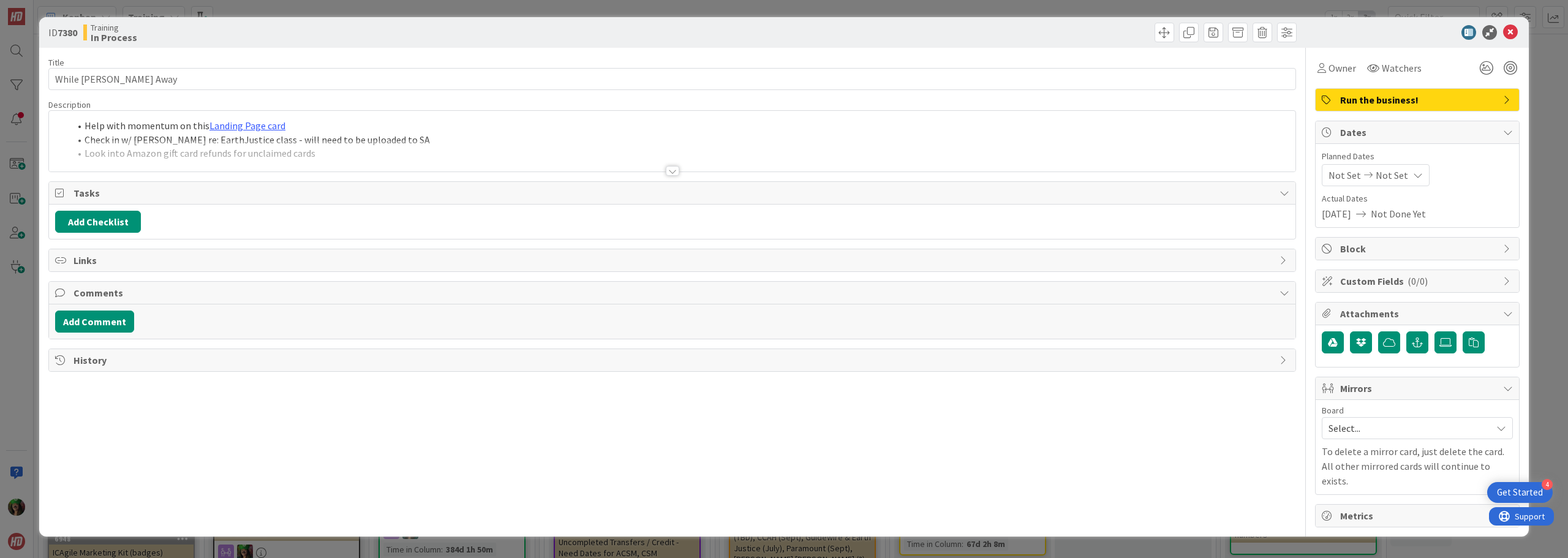
click at [393, 156] on div at bounding box center [672, 156] width 1246 height 32
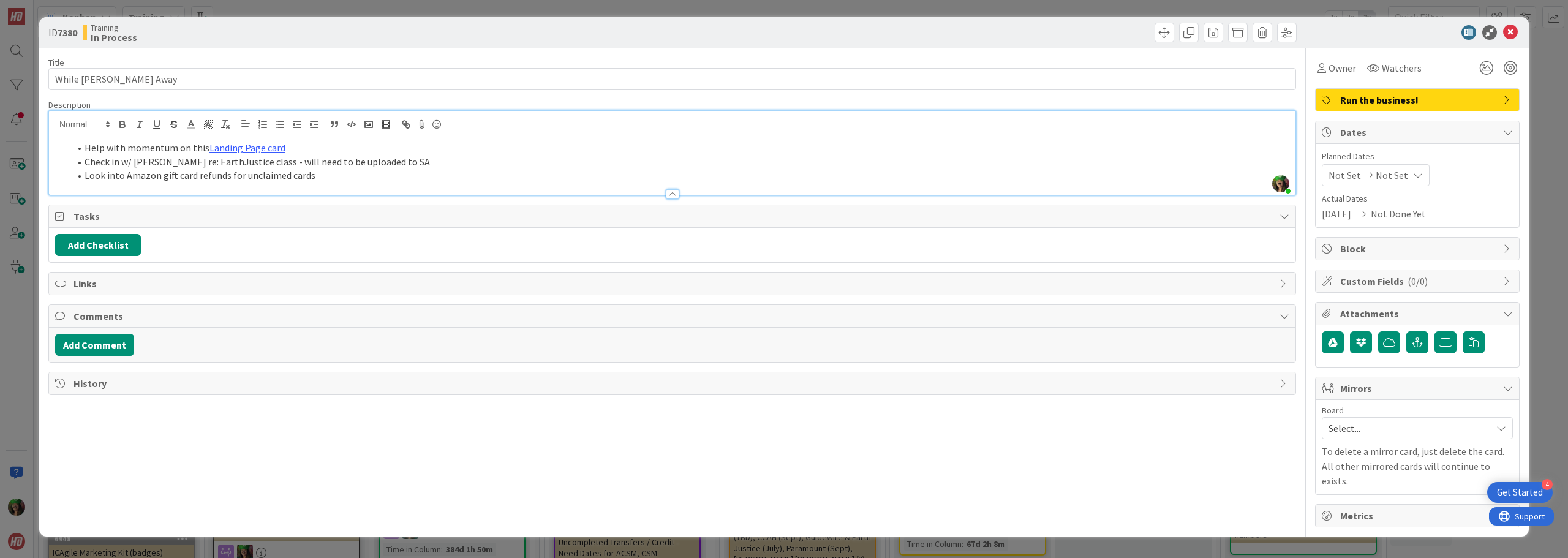
click at [319, 171] on li "Look into Amazon gift card refunds for unclaimed cards" at bounding box center [679, 175] width 1219 height 14
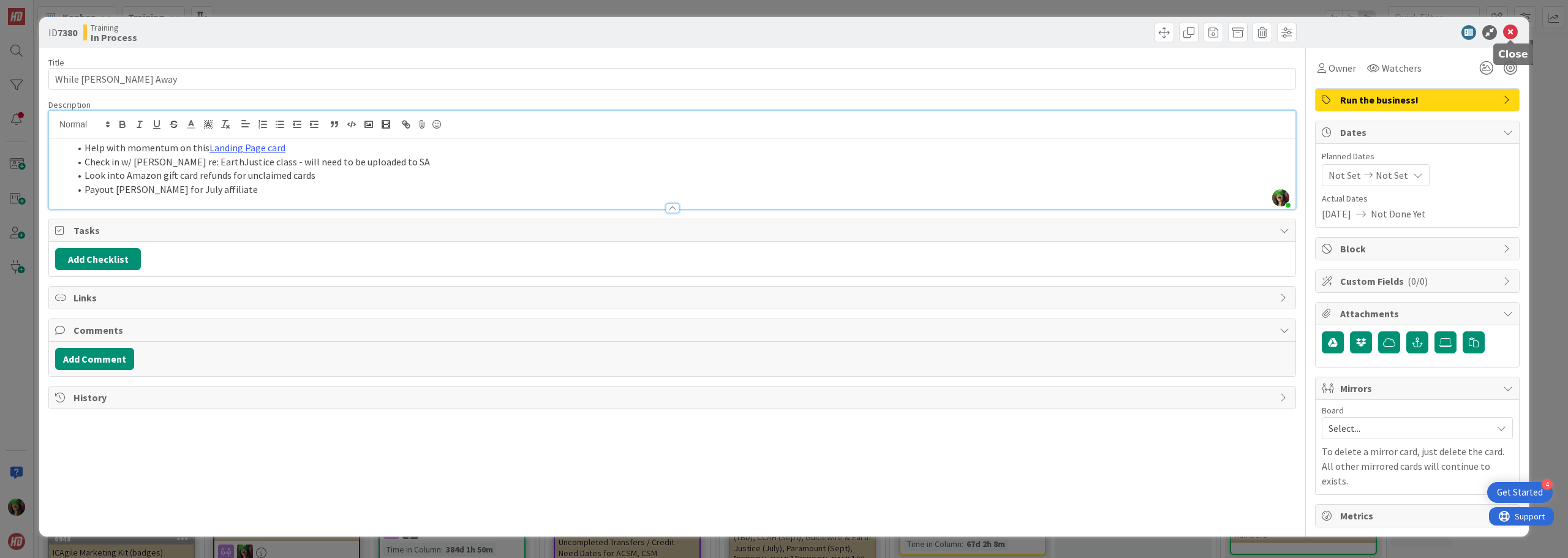
click at [1511, 33] on icon at bounding box center [1510, 32] width 14 height 14
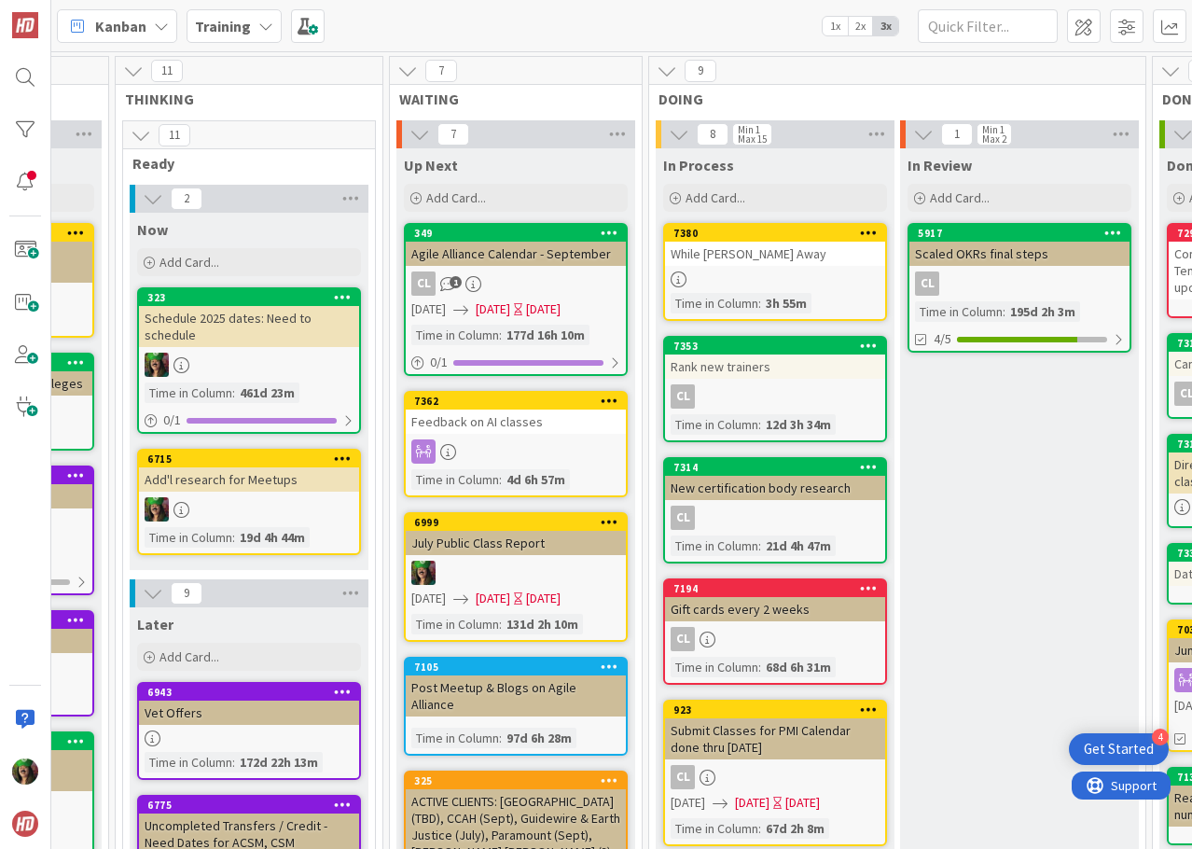
scroll to position [0, 708]
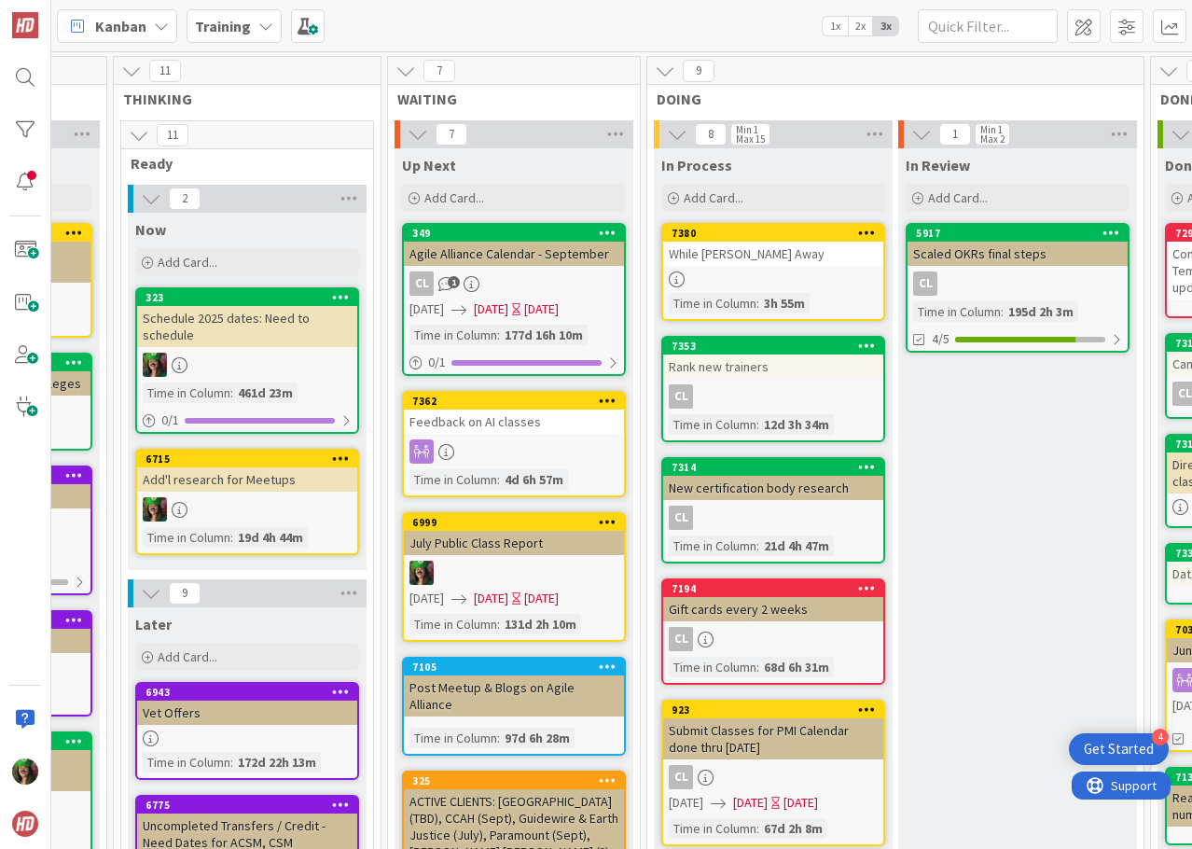
click at [728, 266] on link "7380 While Sherian's Away Time in Column : 3h 55m" at bounding box center [773, 272] width 224 height 98
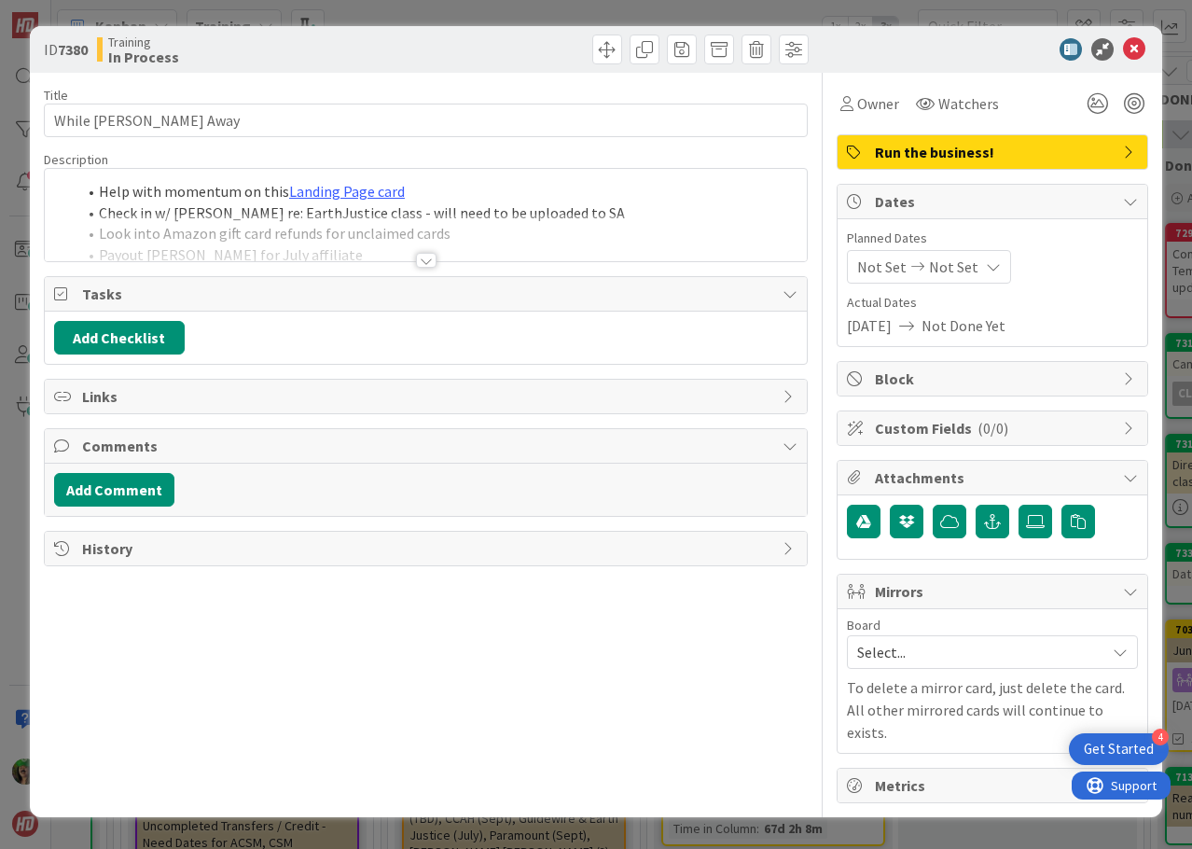
click at [428, 260] on div at bounding box center [426, 260] width 21 height 15
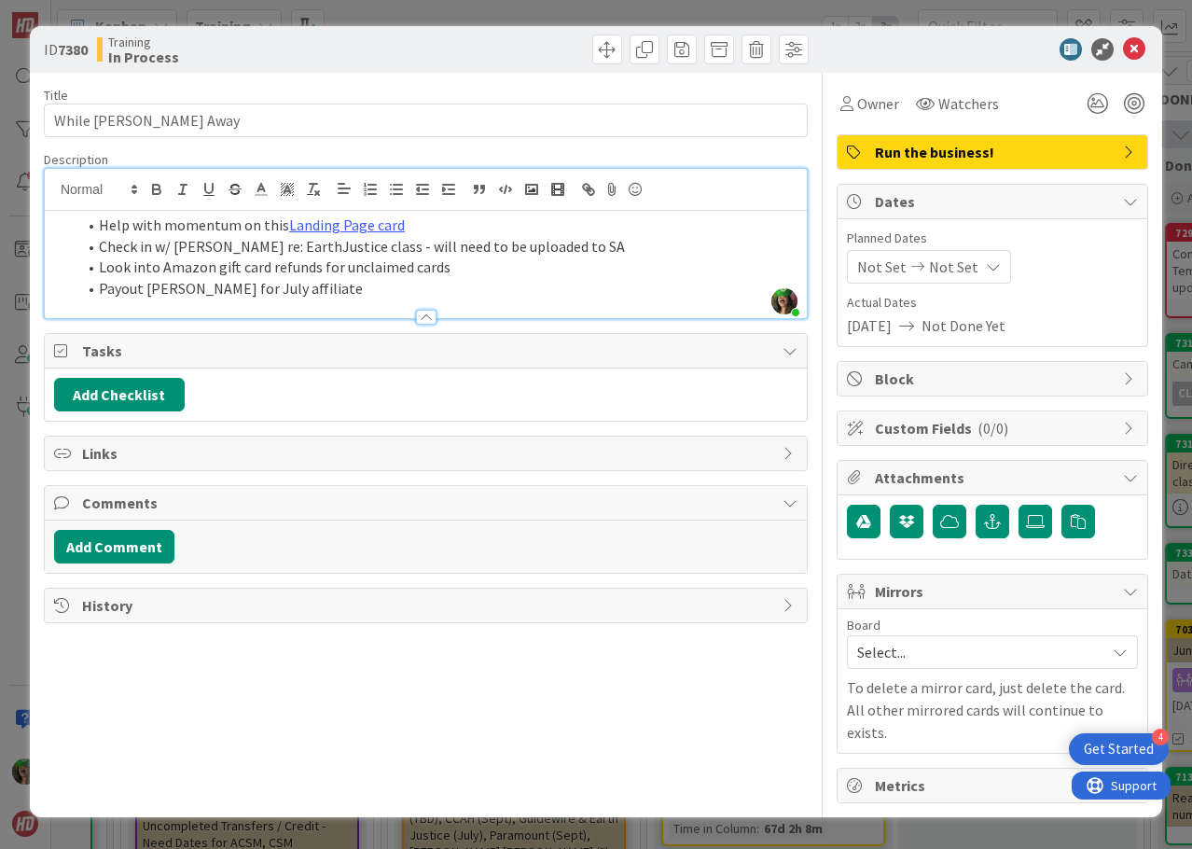
click at [296, 289] on li "Payout Julie for July affiliate" at bounding box center [436, 288] width 721 height 21
click at [305, 290] on li "Payout Julie for July affiliate" at bounding box center [436, 288] width 721 height 21
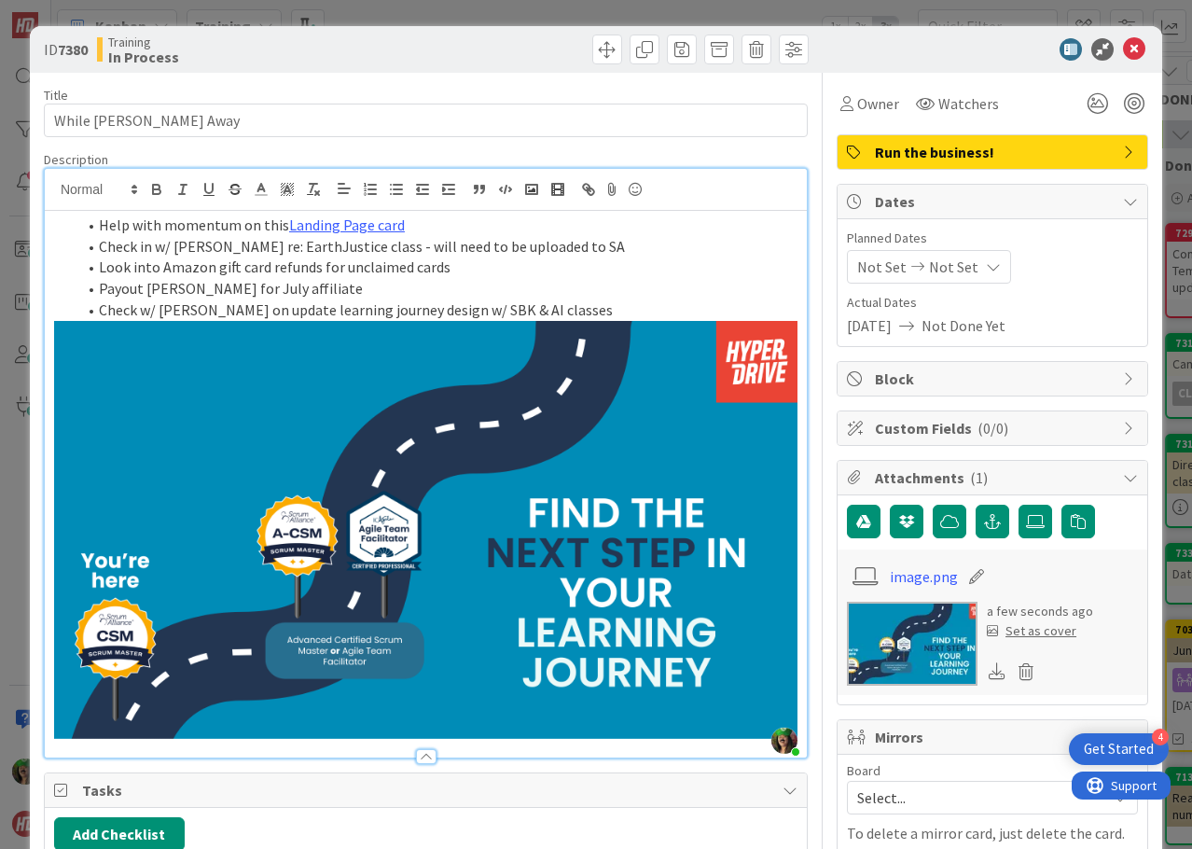
click at [603, 307] on li "Check w/ Brittany on update learning journey design w/ SBK & AI classes" at bounding box center [436, 309] width 721 height 21
